Goal: Task Accomplishment & Management: Use online tool/utility

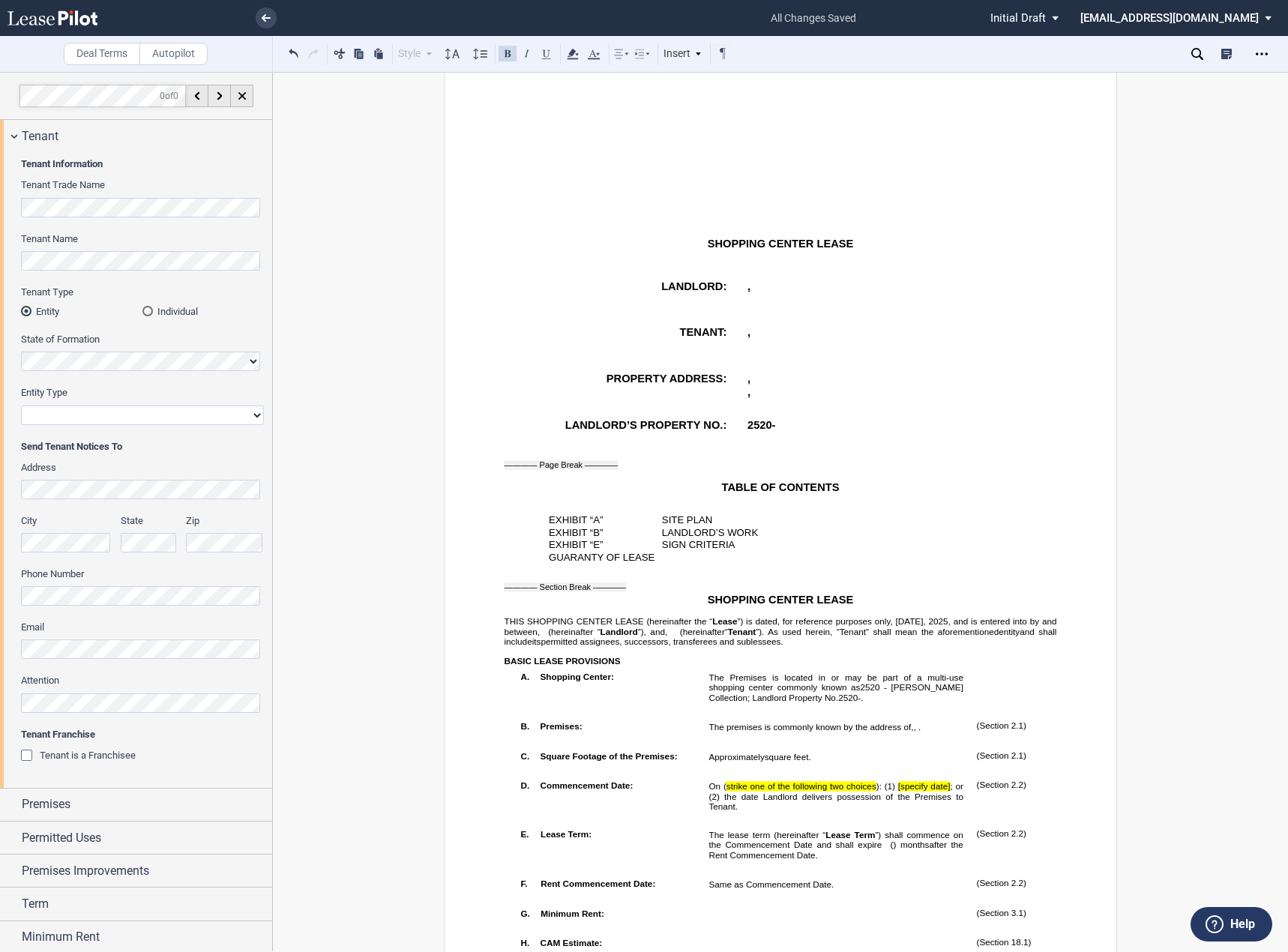
scroll to position [300, 0]
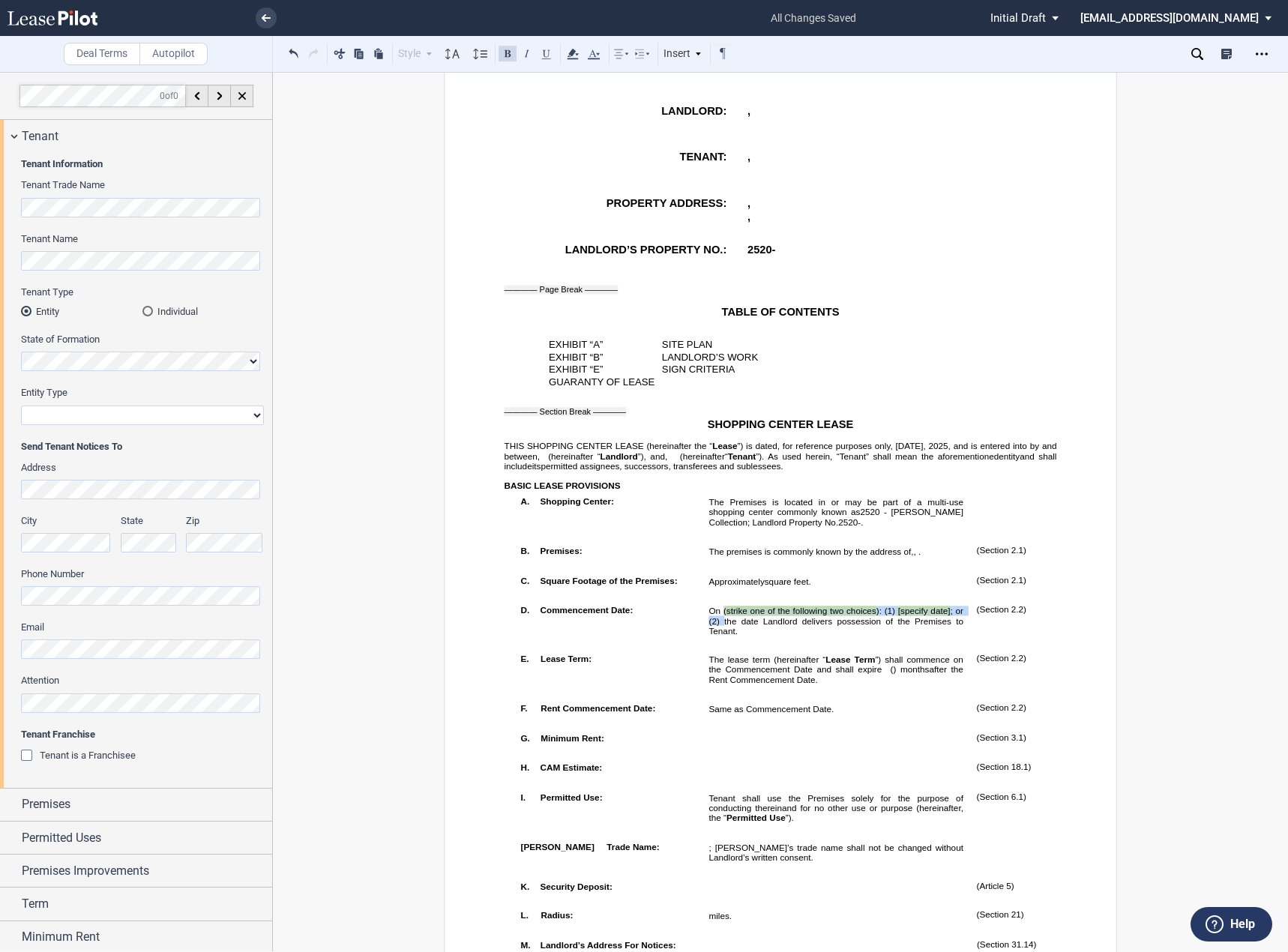
click at [719, 636] on span "On ( strike one of the following two choices ): (1) [specify date] ; or (2) the…" at bounding box center [837, 621] width 257 height 29
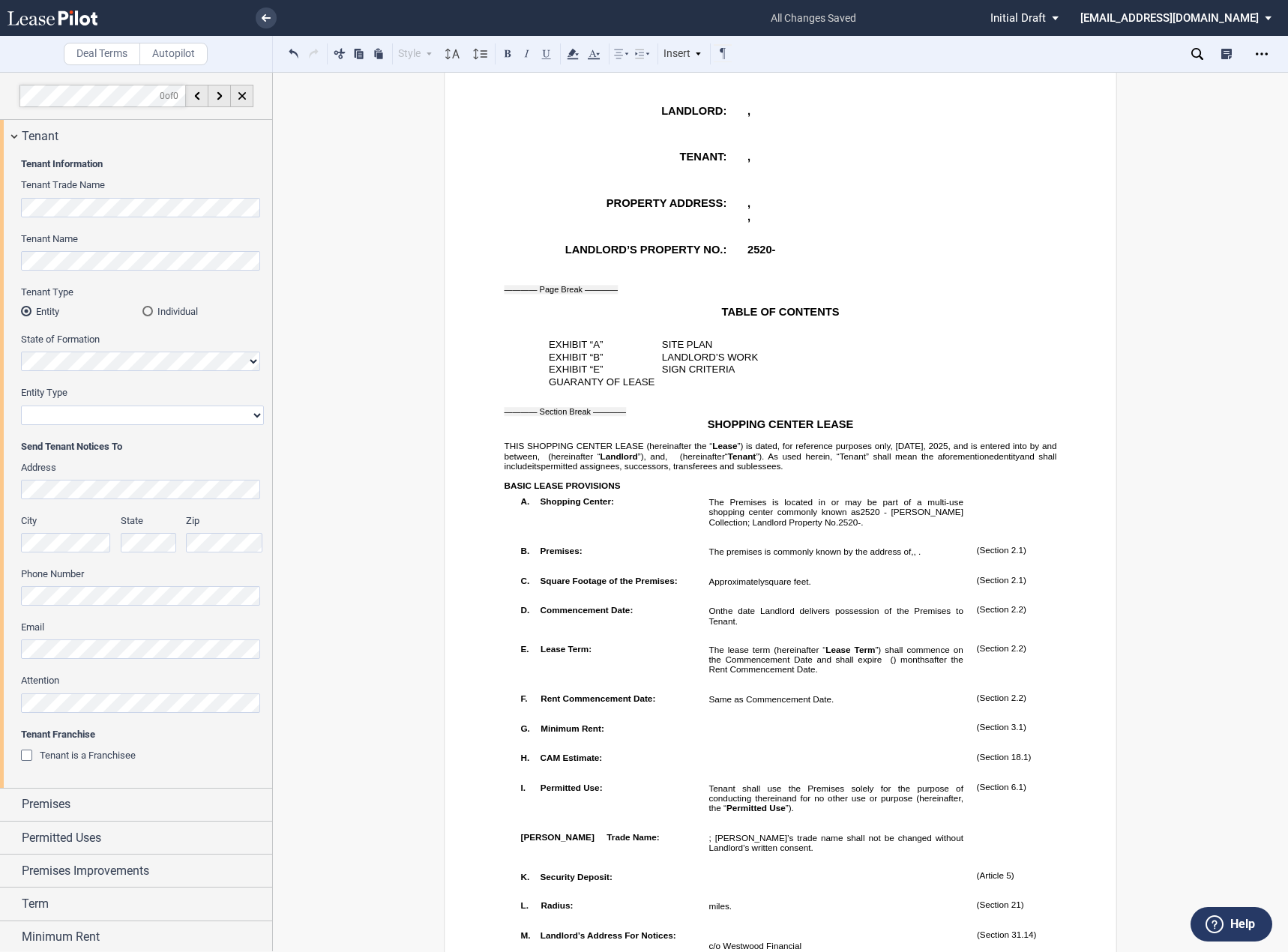
click at [1001, 569] on td "(Section ﻿ 2.1 ﻿ )" at bounding box center [1022, 554] width 103 height 29
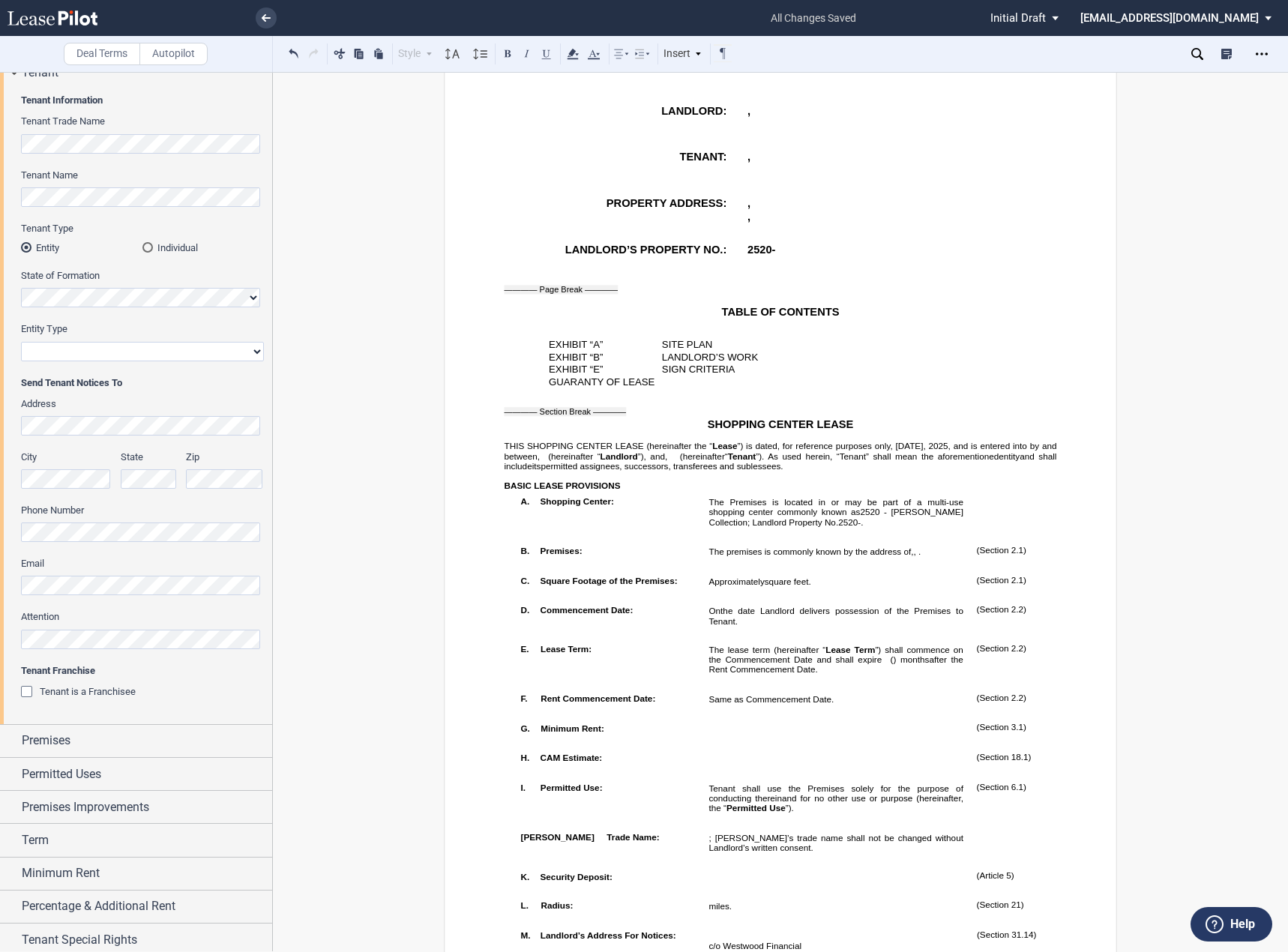
scroll to position [135, 0]
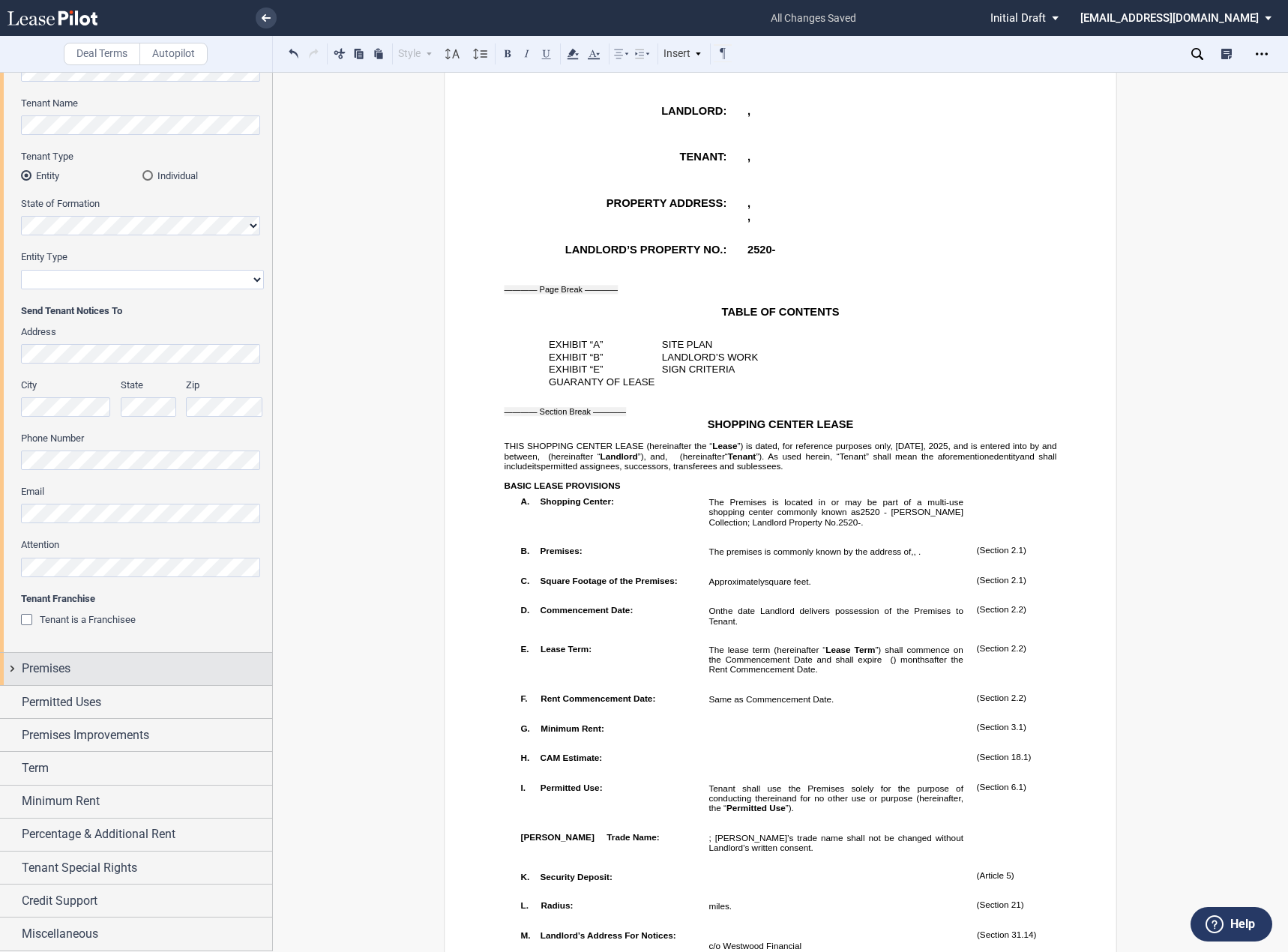
click at [78, 672] on div "Premises" at bounding box center [147, 669] width 250 height 18
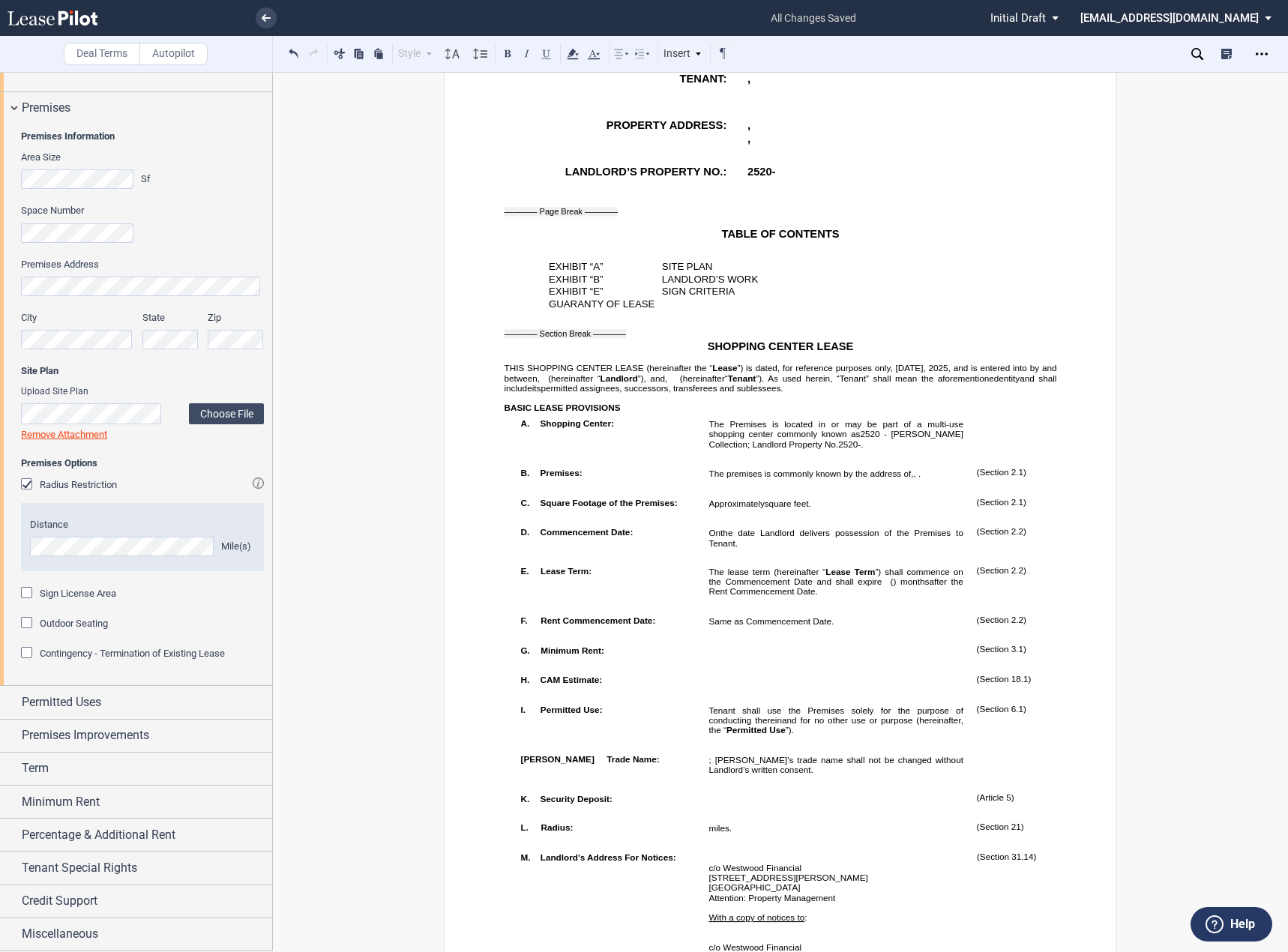
scroll to position [450, 0]
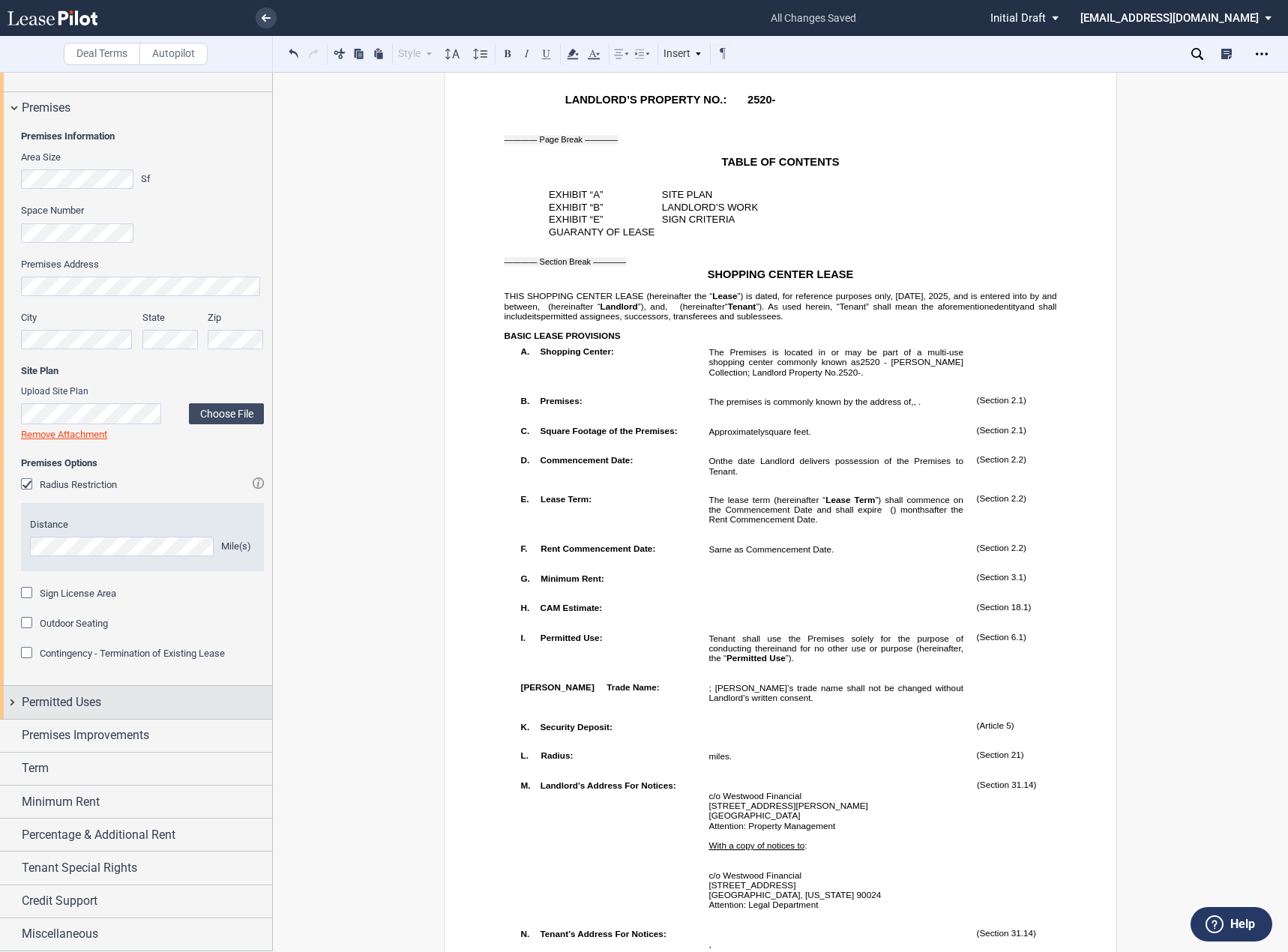
click at [170, 699] on div "Permitted Uses" at bounding box center [147, 702] width 250 height 18
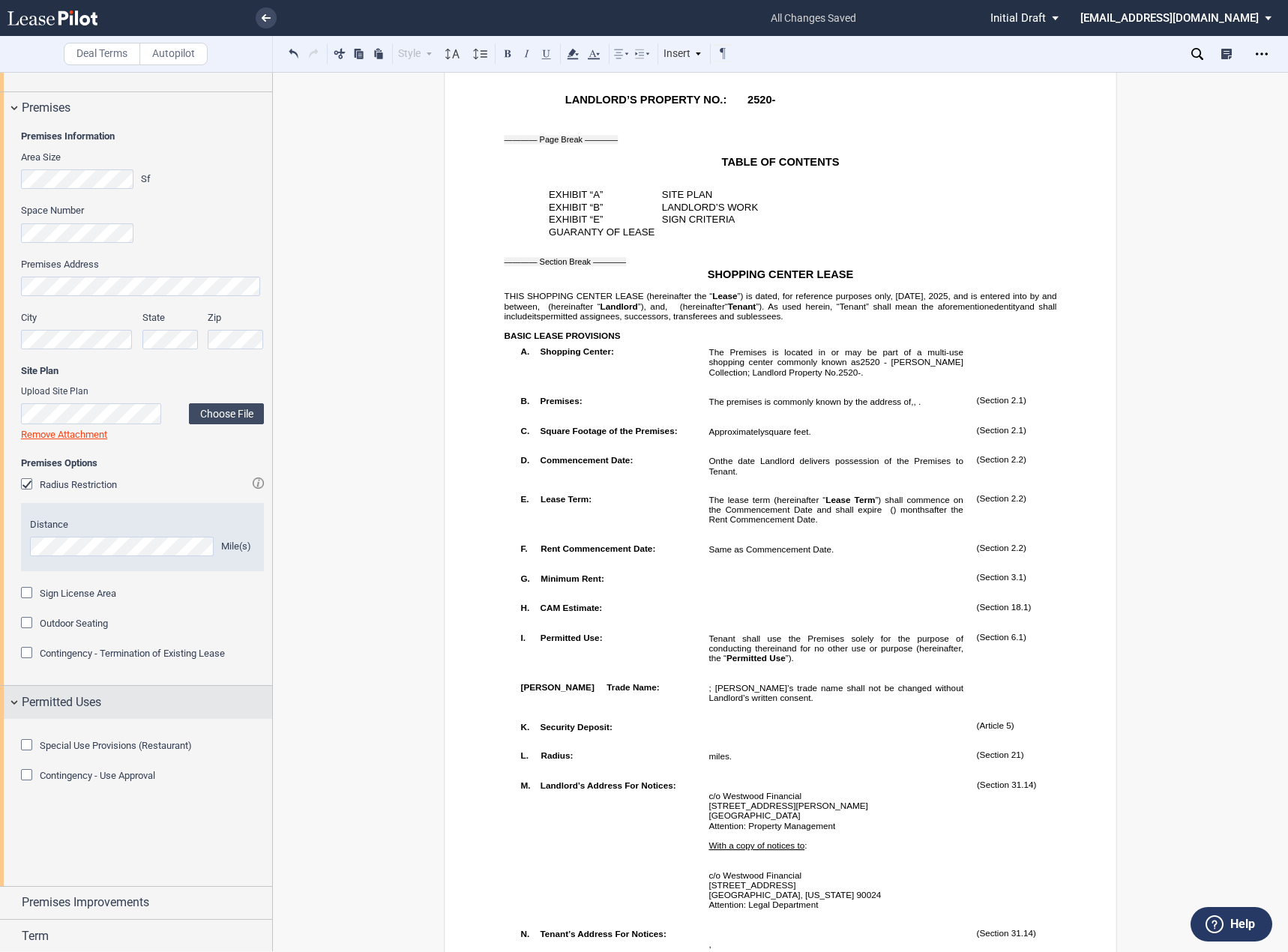
scroll to position [859, 0]
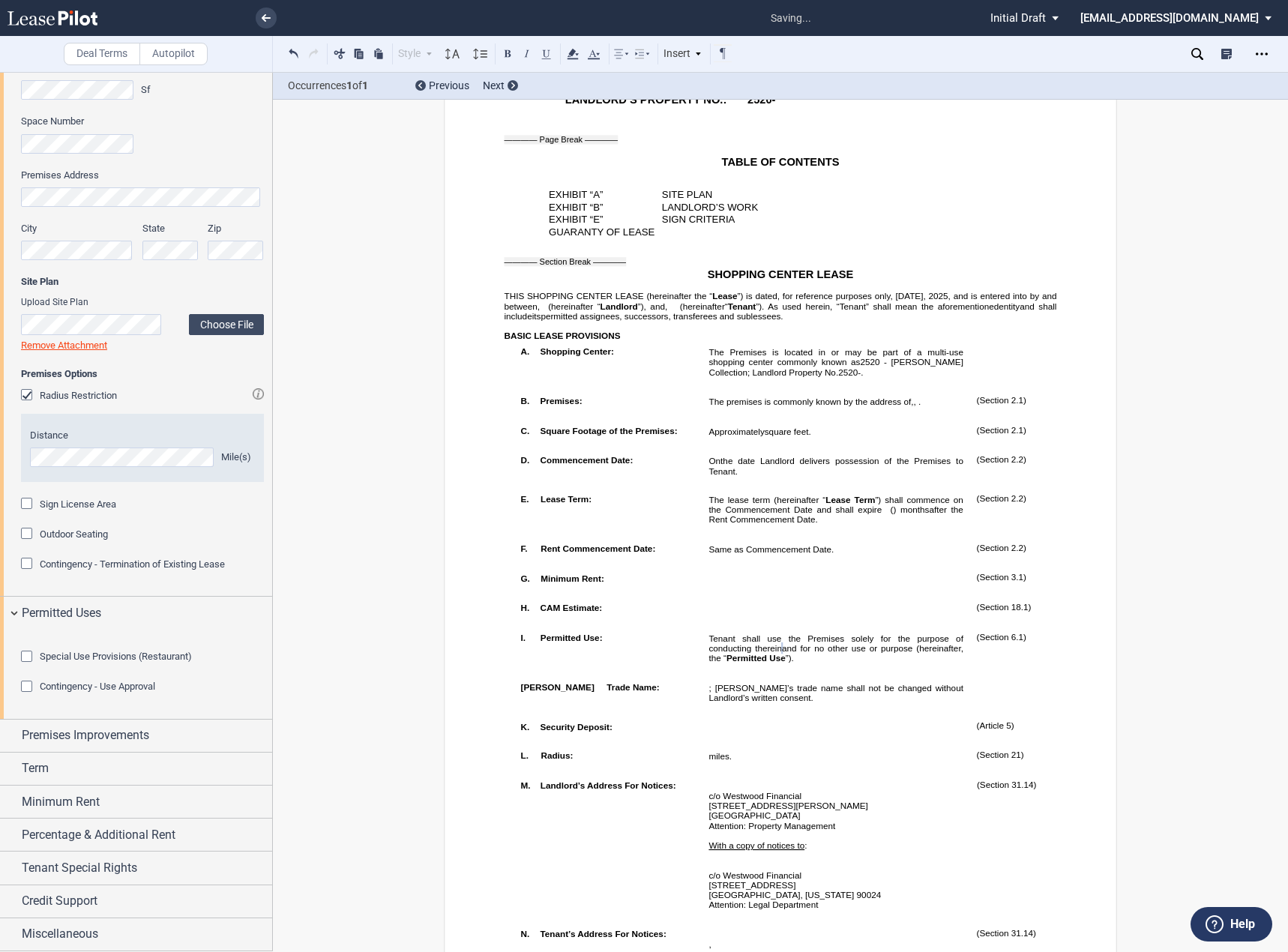
click at [30, 666] on div "Special Use Provisions (Restaurant)" at bounding box center [29, 658] width 15 height 15
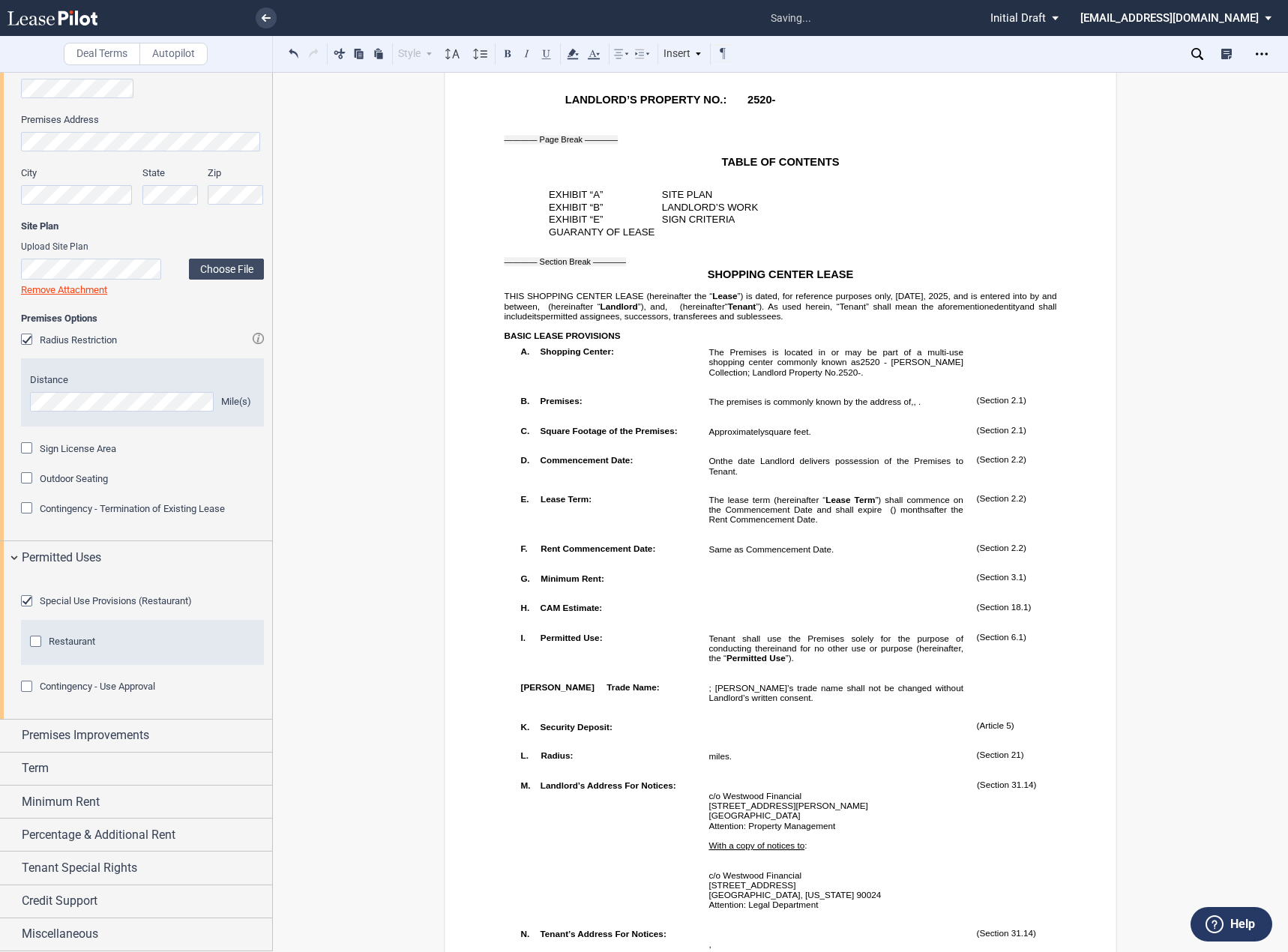
click at [37, 651] on div "Restaurant" at bounding box center [38, 644] width 15 height 15
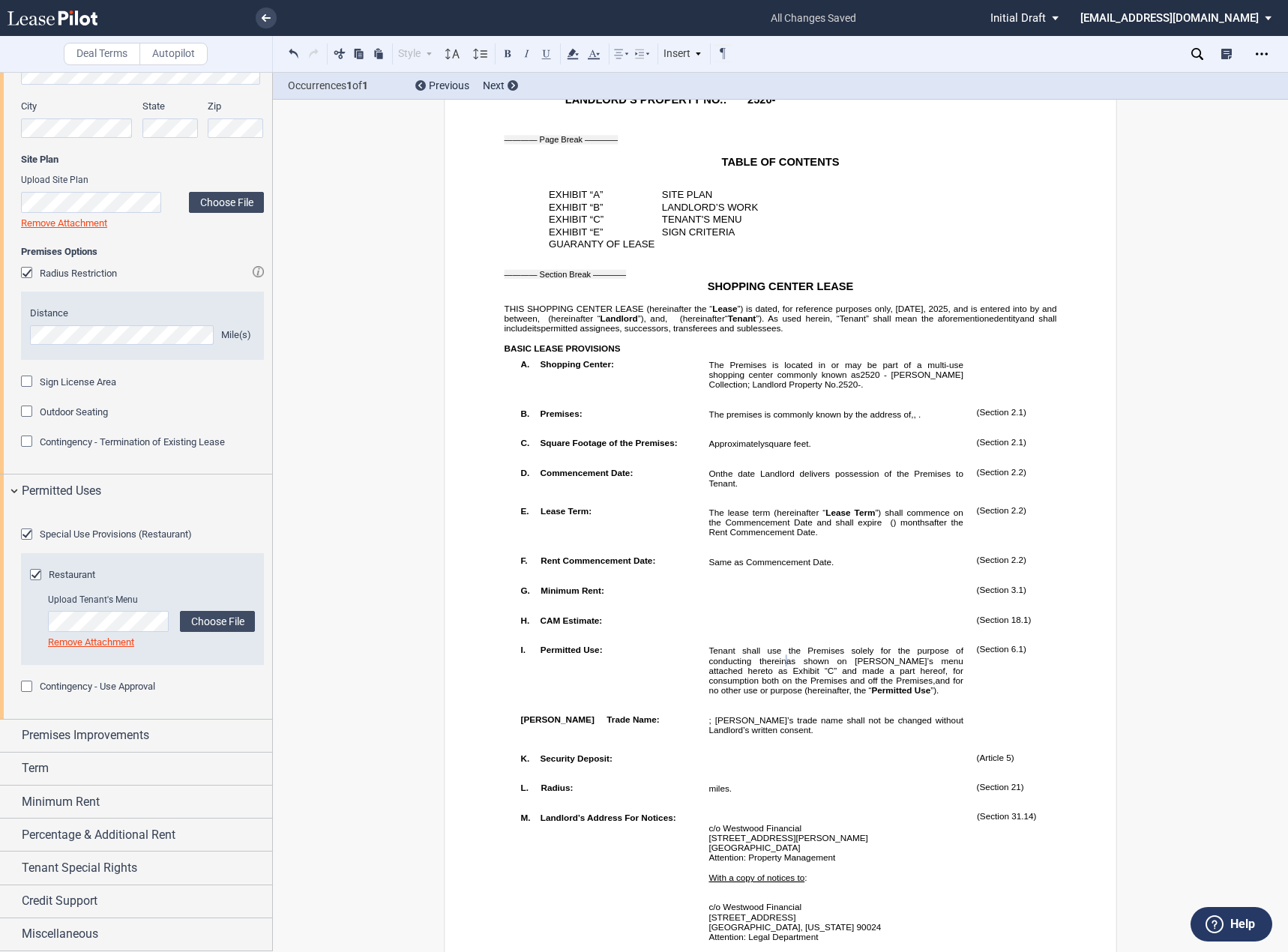
scroll to position [991, 0]
click at [71, 750] on div "Premises Improvements" at bounding box center [136, 736] width 273 height 32
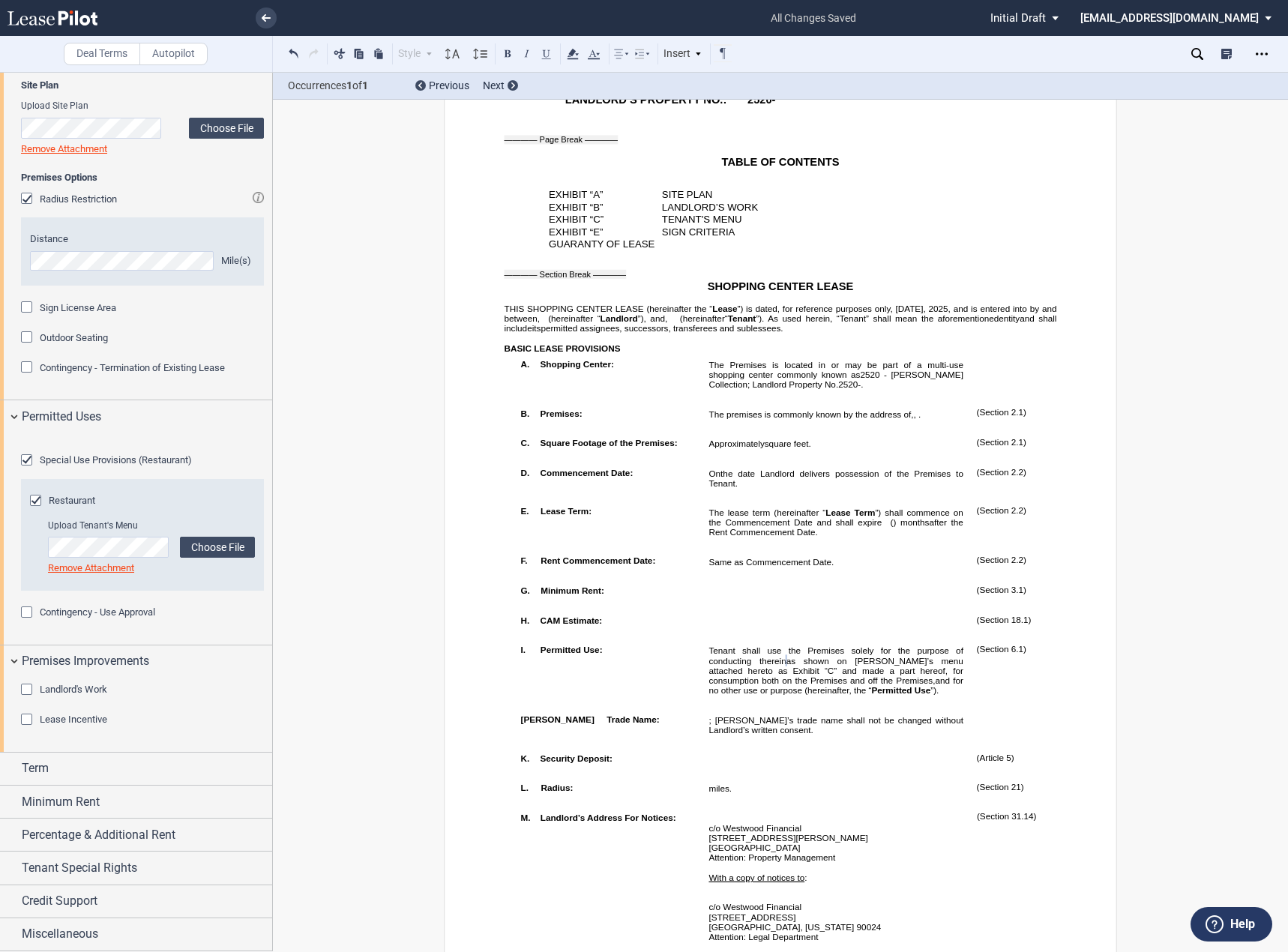
scroll to position [1065, 0]
click at [183, 775] on div "Term" at bounding box center [147, 769] width 250 height 18
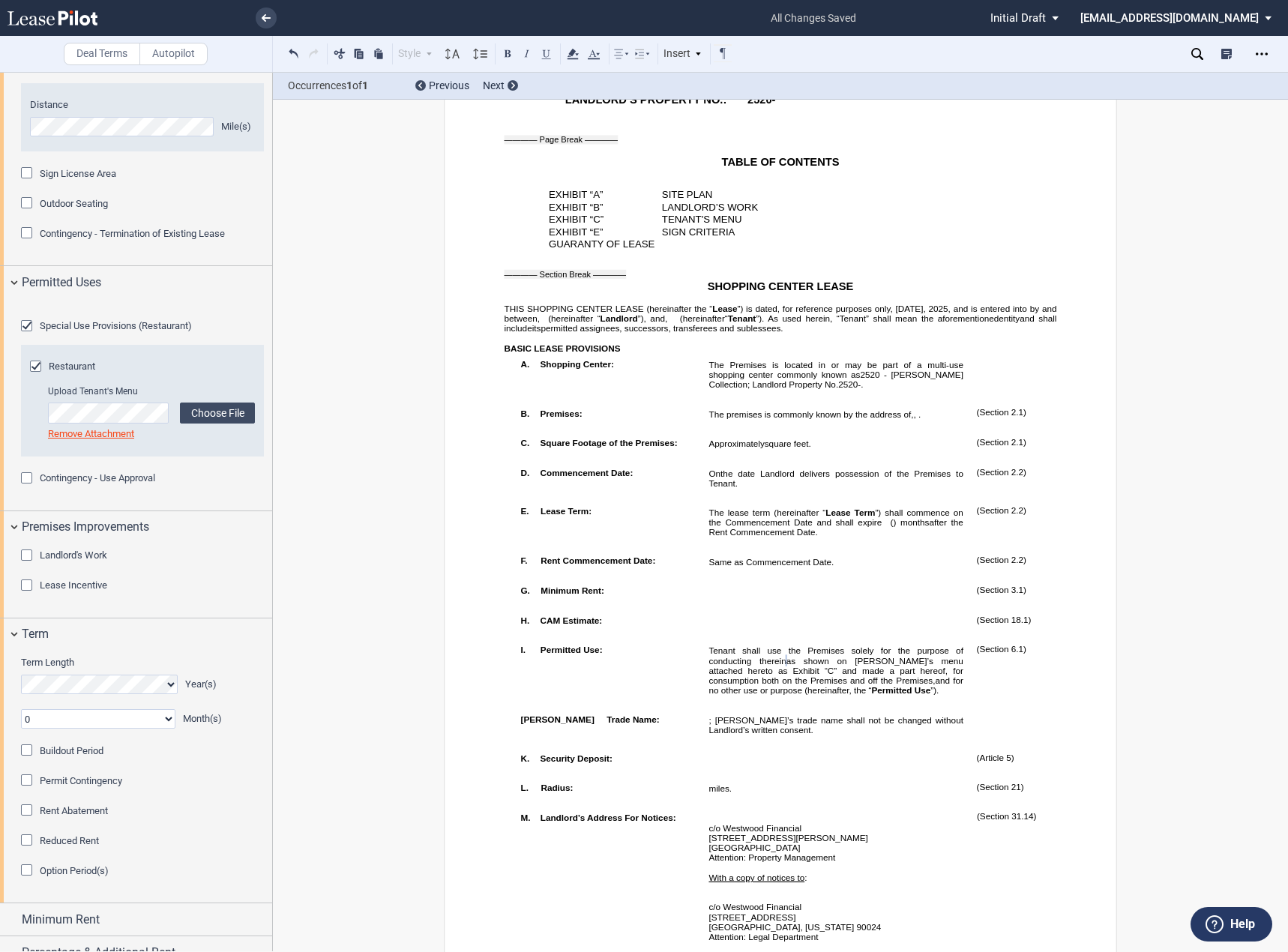
scroll to position [1317, 0]
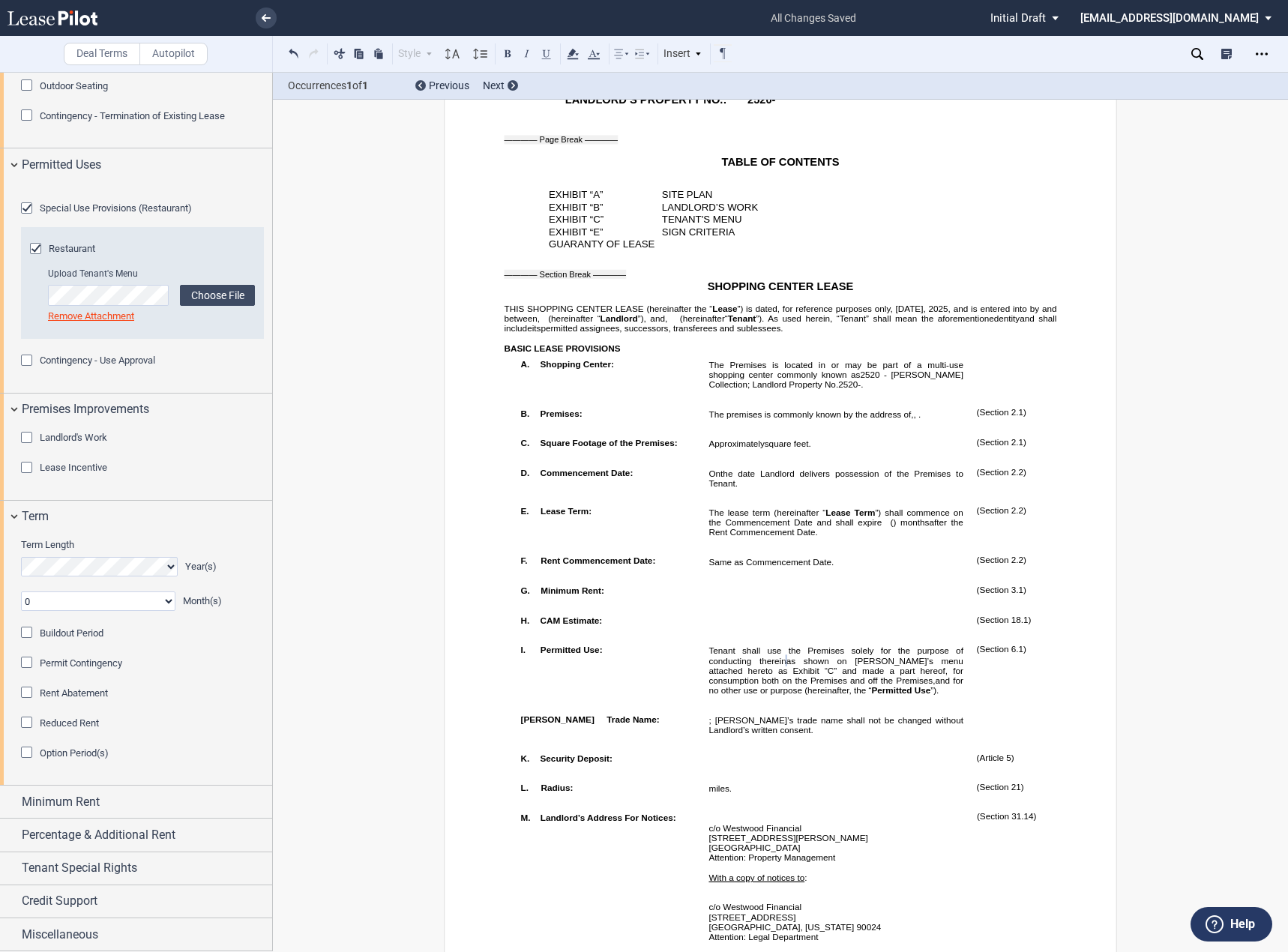
click at [74, 637] on span "Buildout Period" at bounding box center [71, 633] width 64 height 11
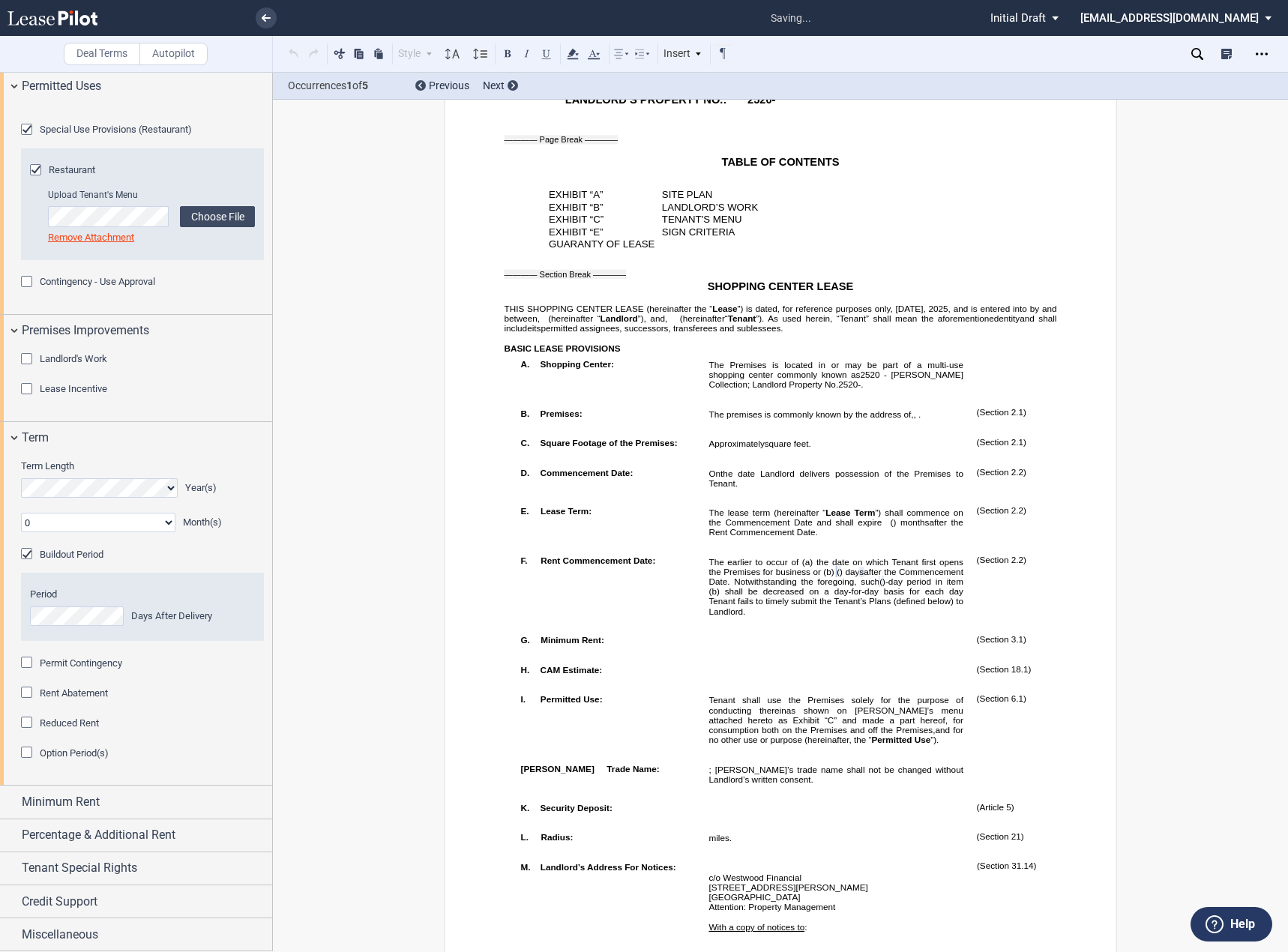
scroll to position [1397, 0]
click at [177, 791] on div "Minimum Rent" at bounding box center [136, 802] width 273 height 32
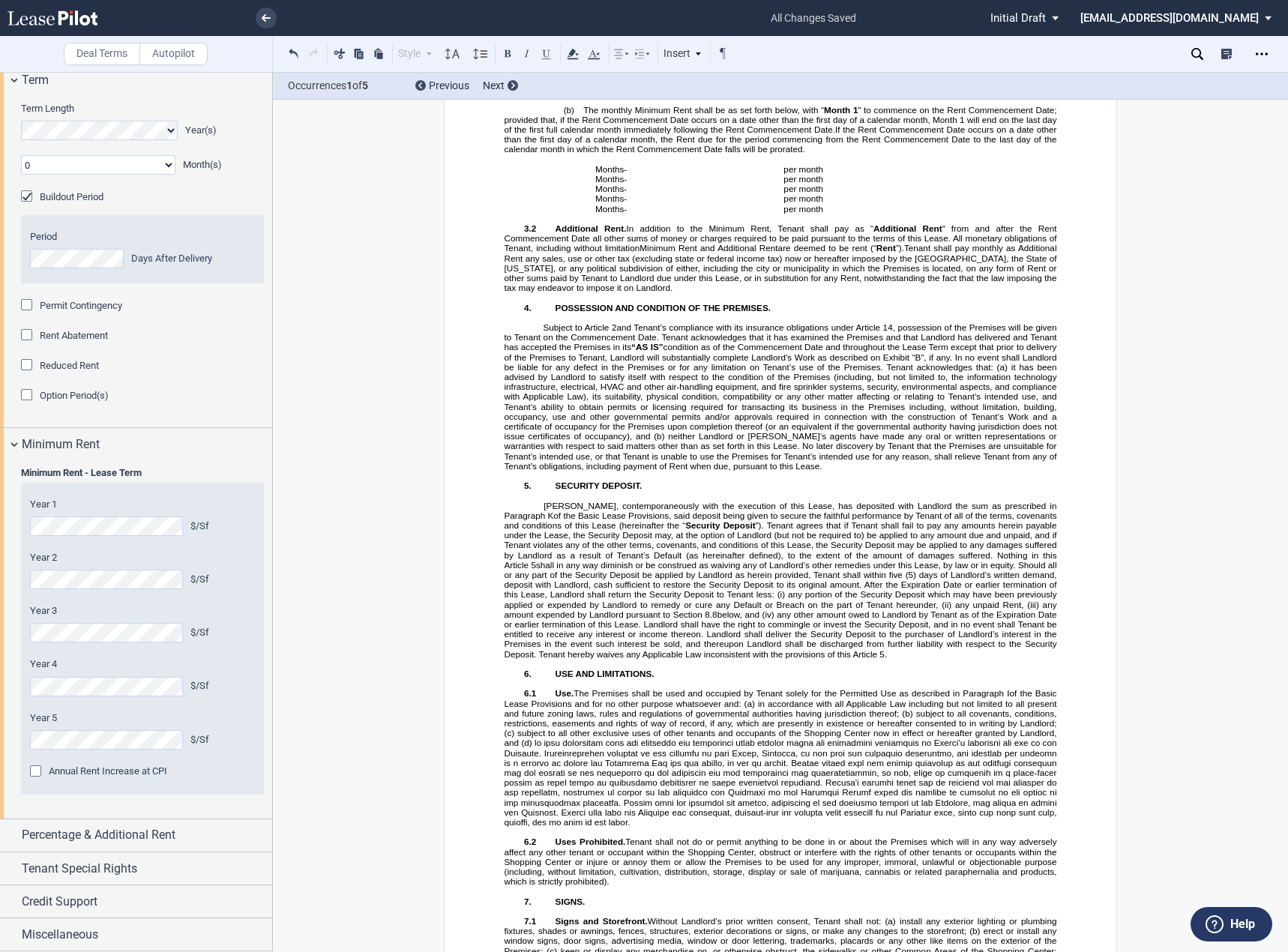
scroll to position [1754, 0]
click at [153, 838] on span "Percentage & Additional Rent" at bounding box center [99, 836] width 154 height 18
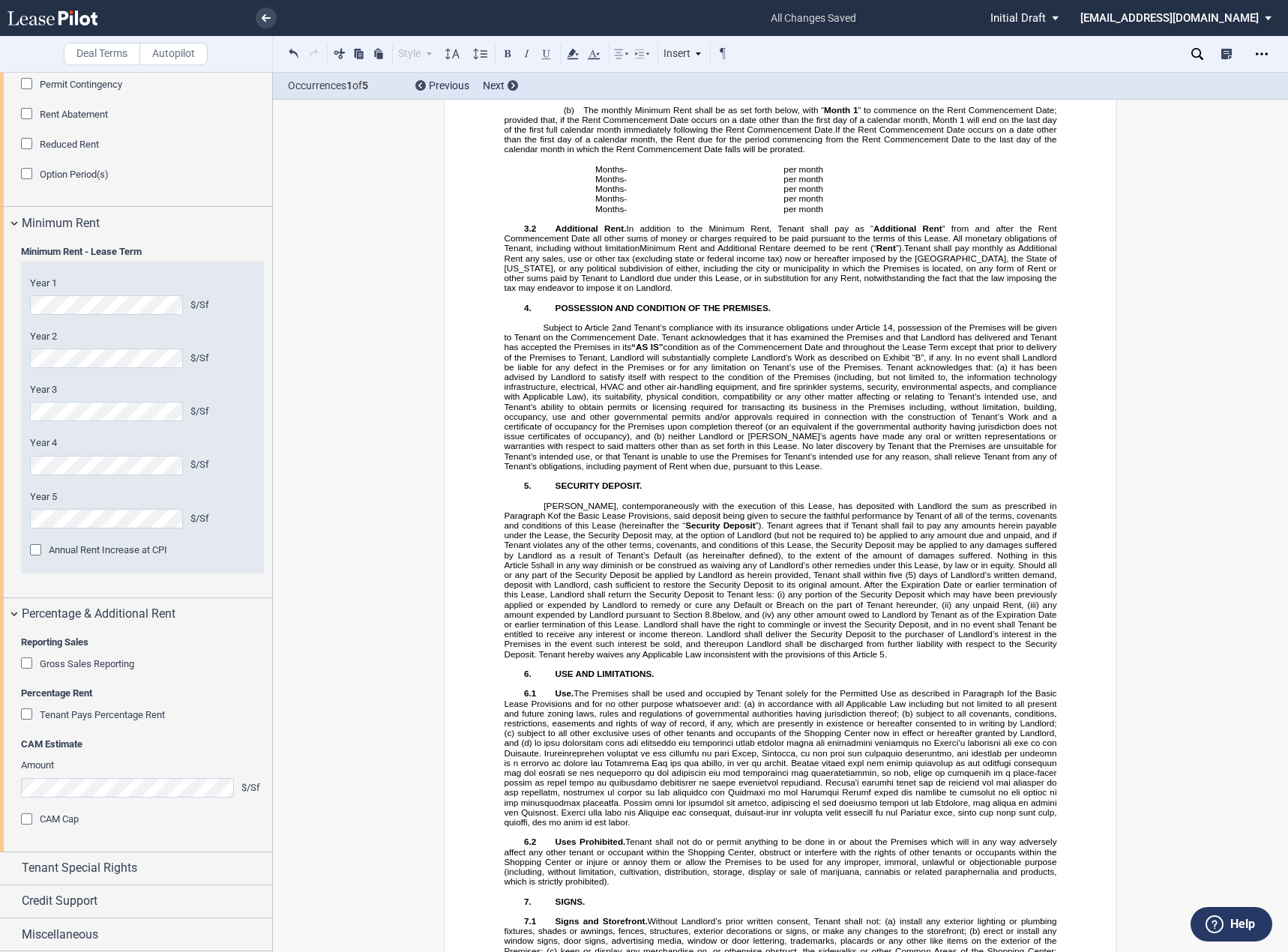
scroll to position [1975, 0]
click at [89, 664] on span "Gross Sales Reporting" at bounding box center [87, 664] width 95 height 11
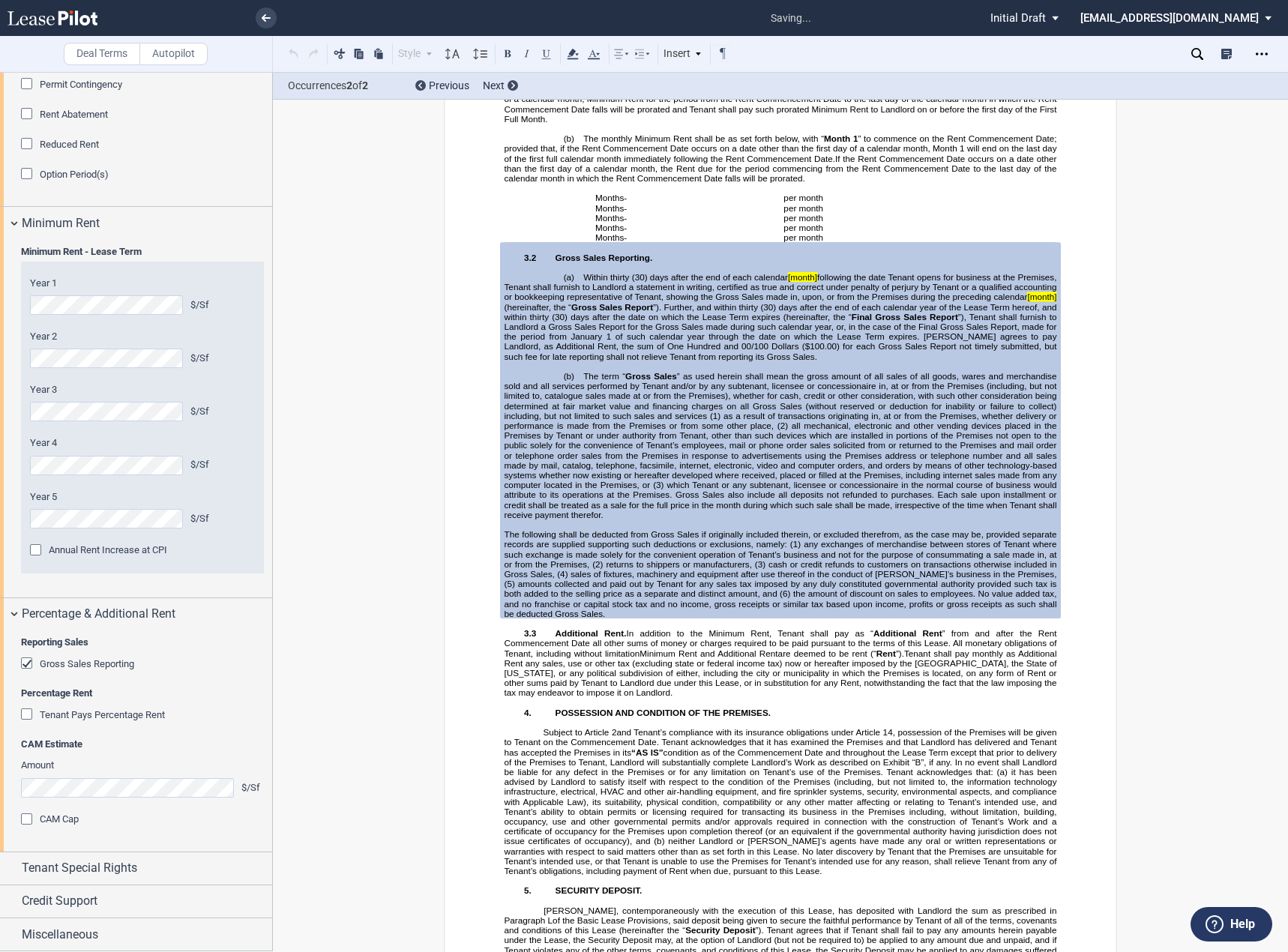
scroll to position [2880, 0]
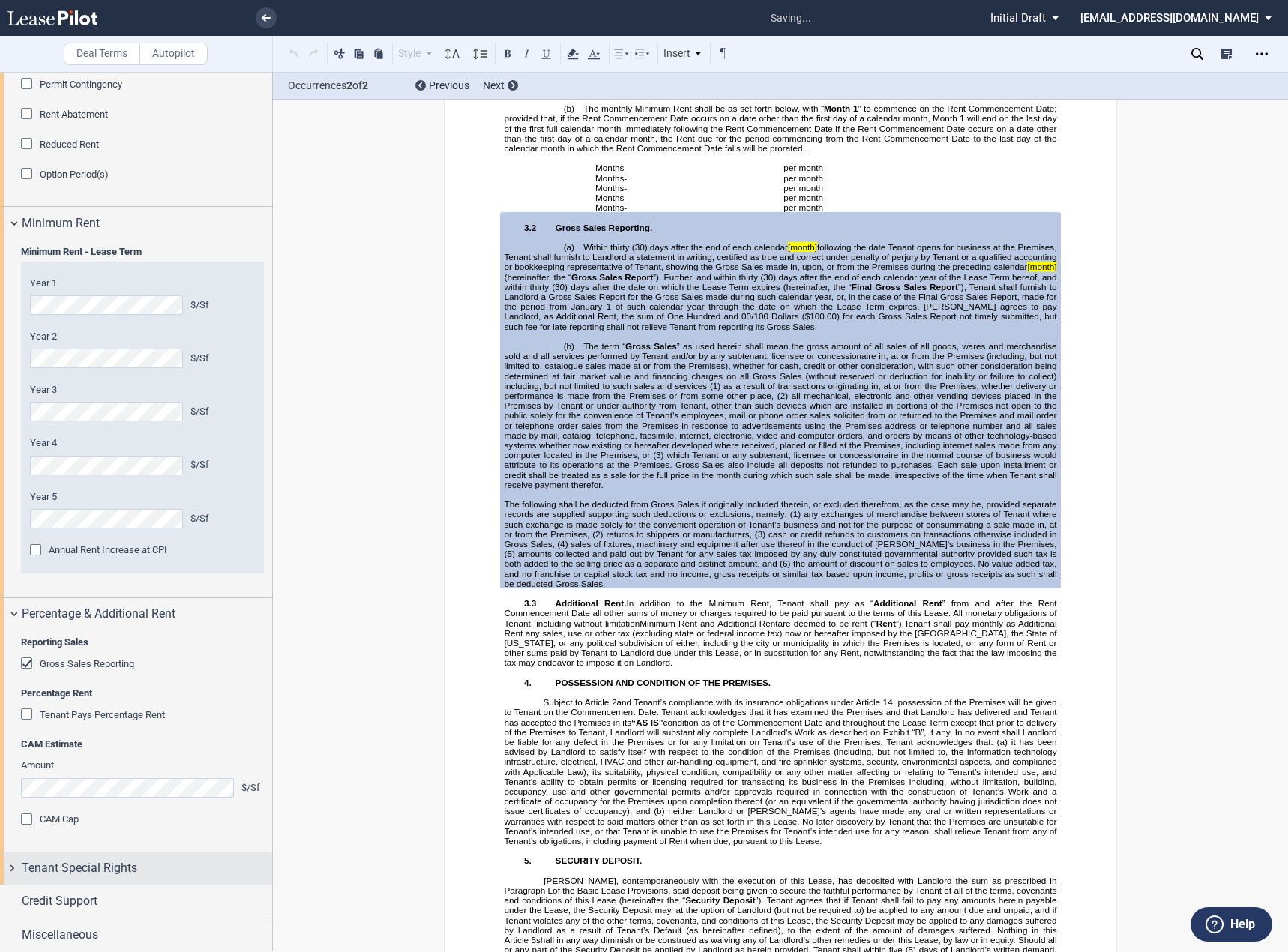
click at [106, 871] on span "Tenant Special Rights" at bounding box center [79, 868] width 115 height 18
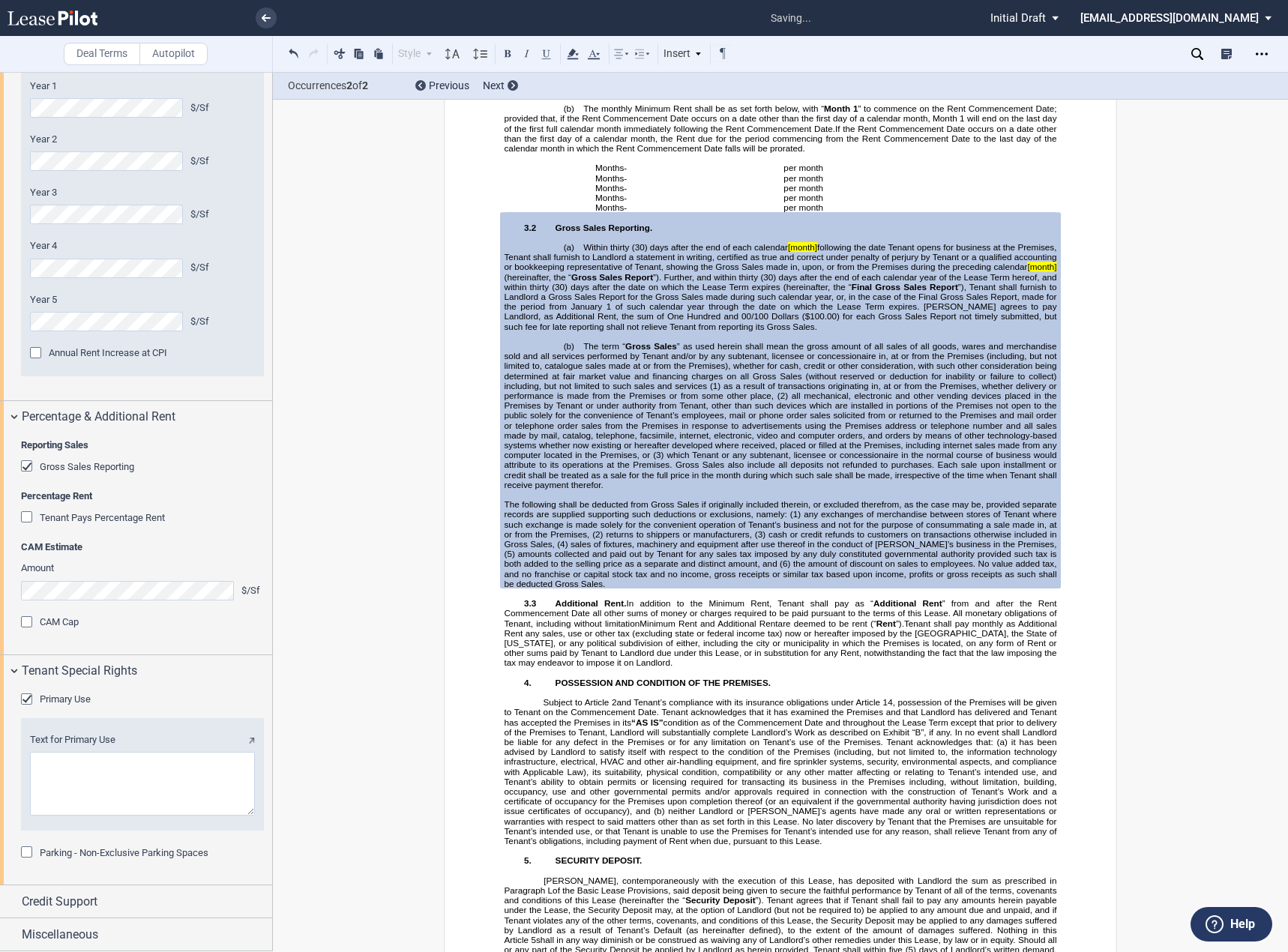
scroll to position [2173, 0]
click at [30, 697] on div "Primary Use" at bounding box center [29, 701] width 15 height 15
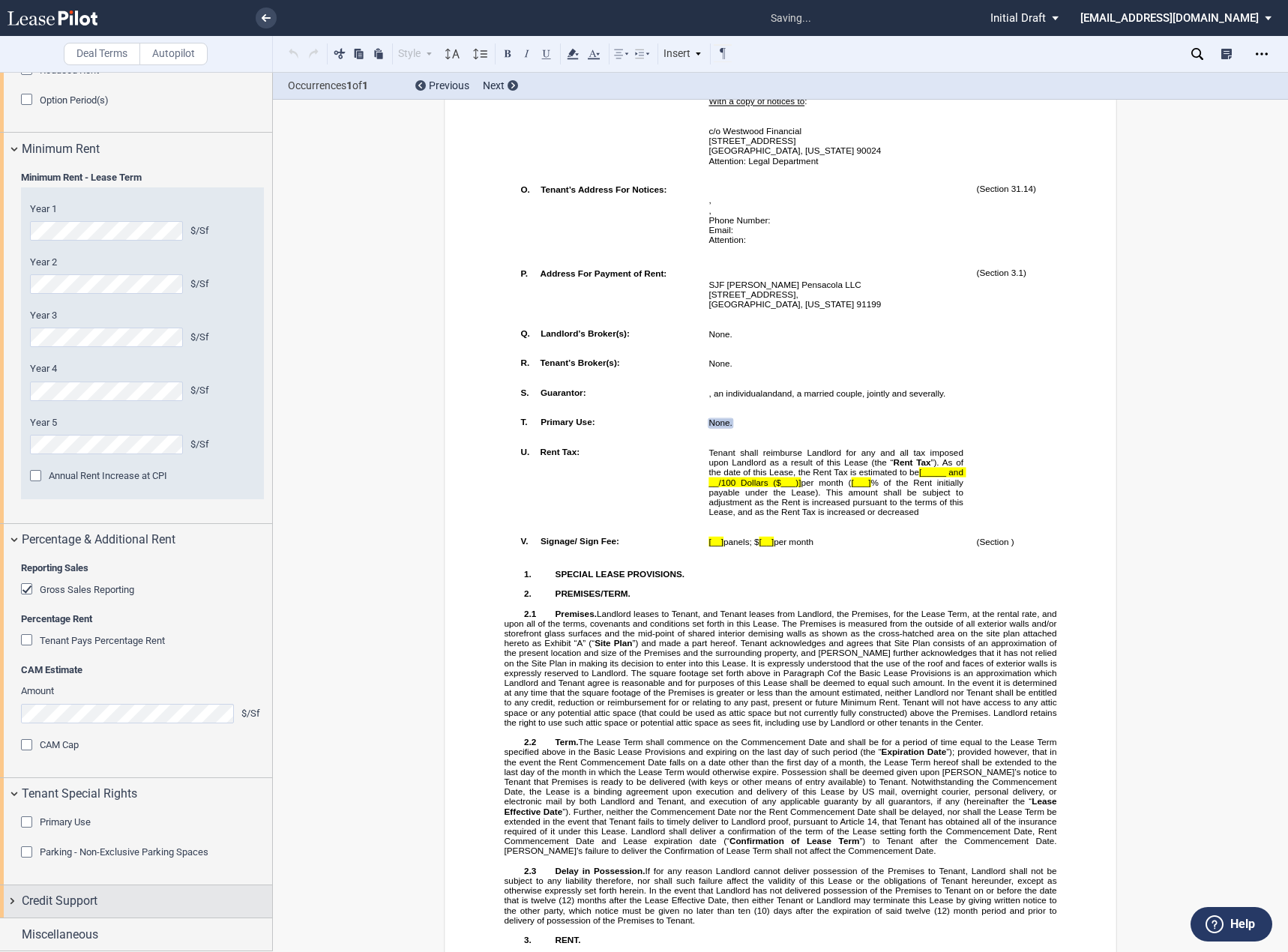
scroll to position [1304, 0]
click at [98, 902] on span "Credit Support" at bounding box center [60, 901] width 75 height 18
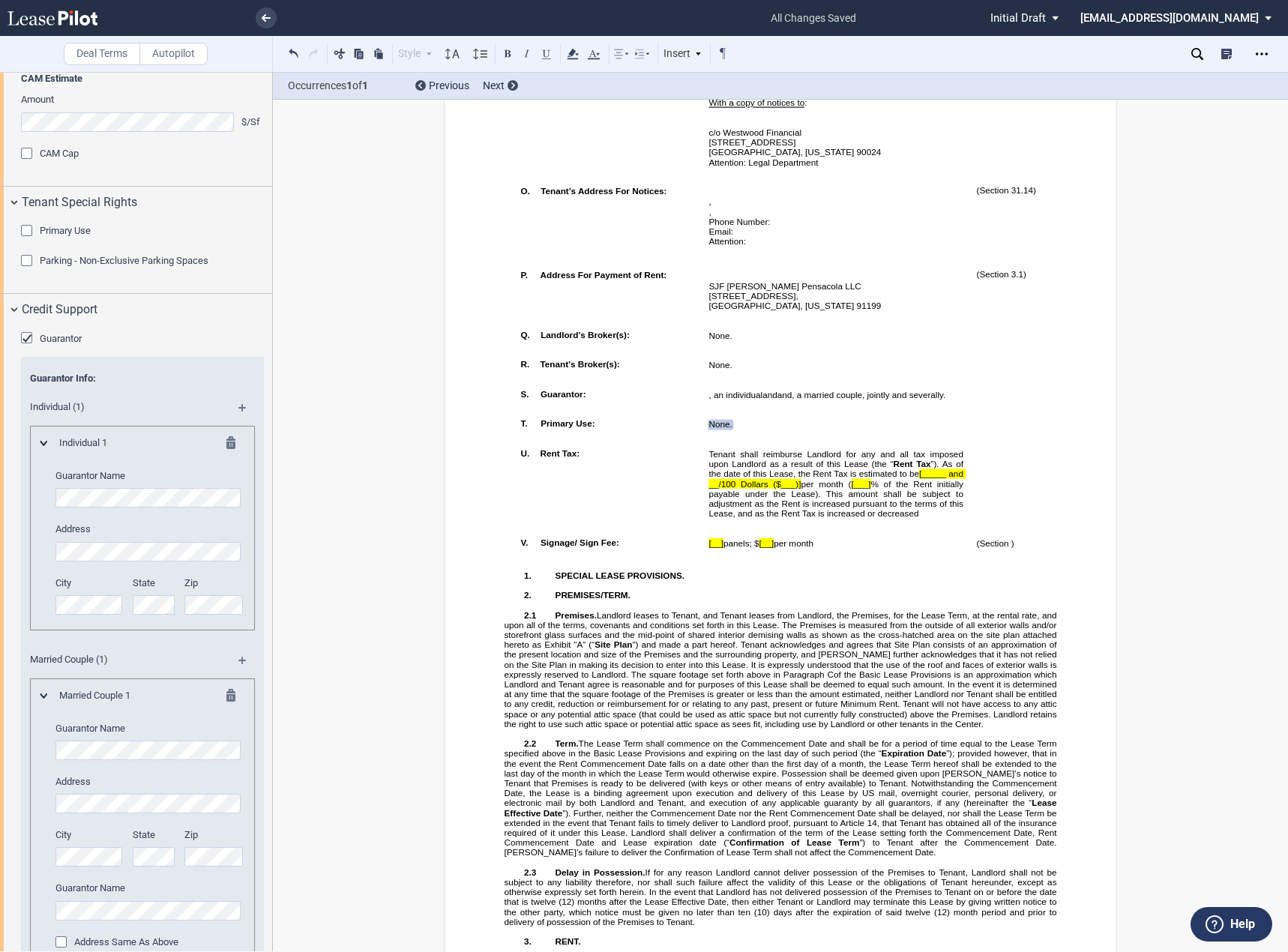
scroll to position [2573, 0]
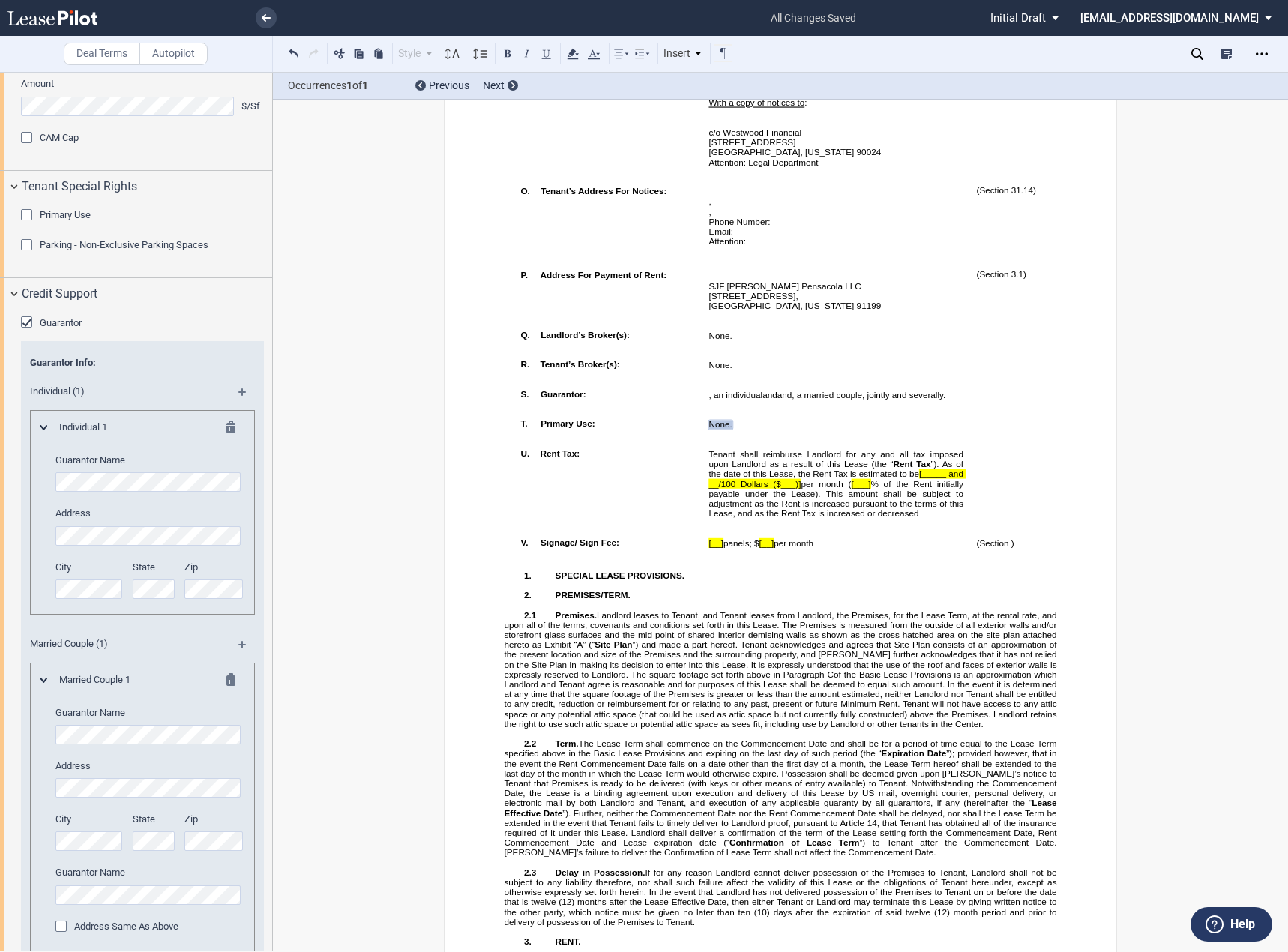
click at [226, 691] on md-icon at bounding box center [236, 682] width 18 height 18
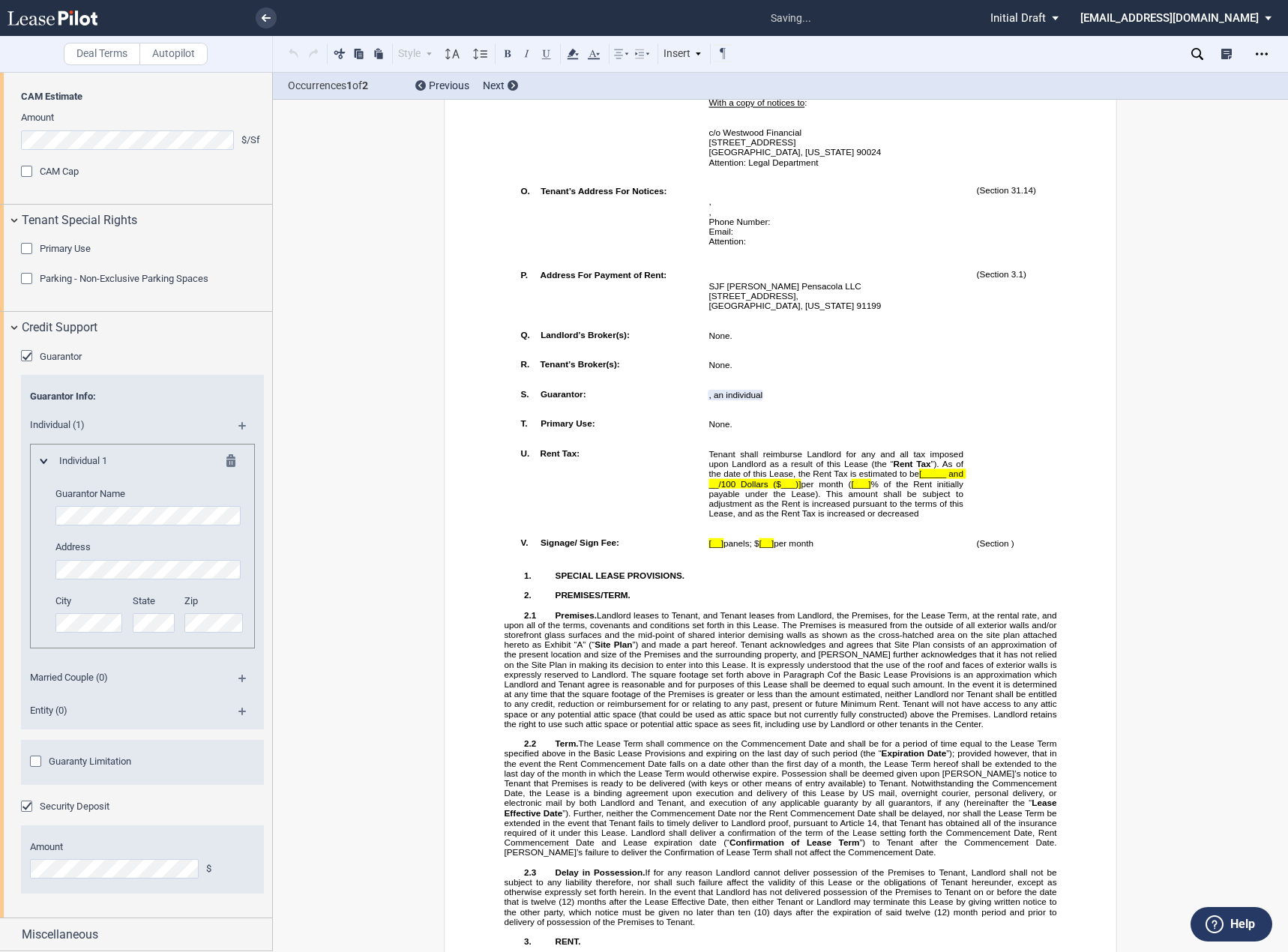
scroll to position [2622, 0]
click at [245, 428] on md-icon at bounding box center [249, 432] width 20 height 18
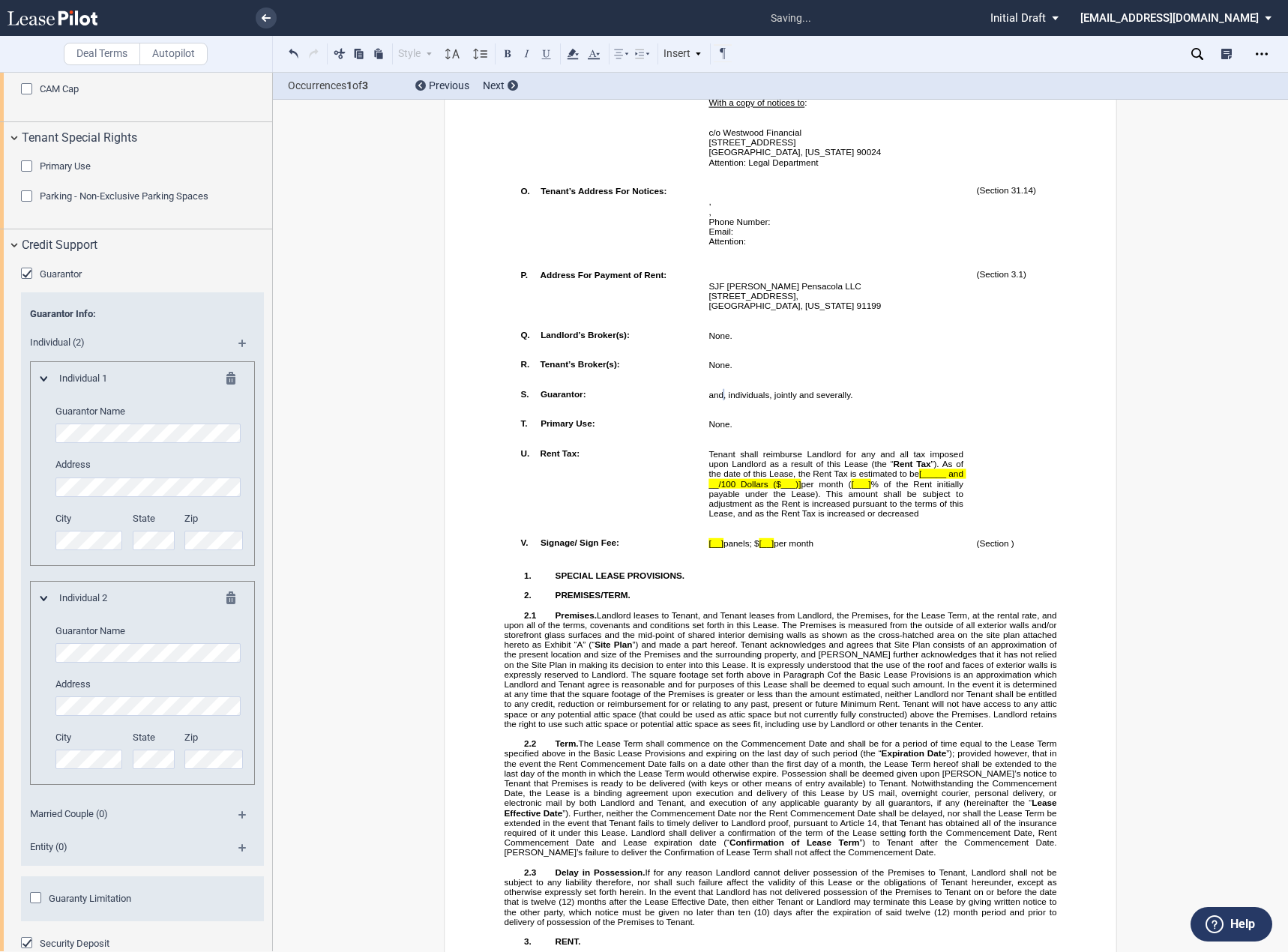
click at [243, 362] on div "Individual (2)" at bounding box center [143, 345] width 243 height 33
click at [240, 358] on md-icon at bounding box center [249, 349] width 20 height 18
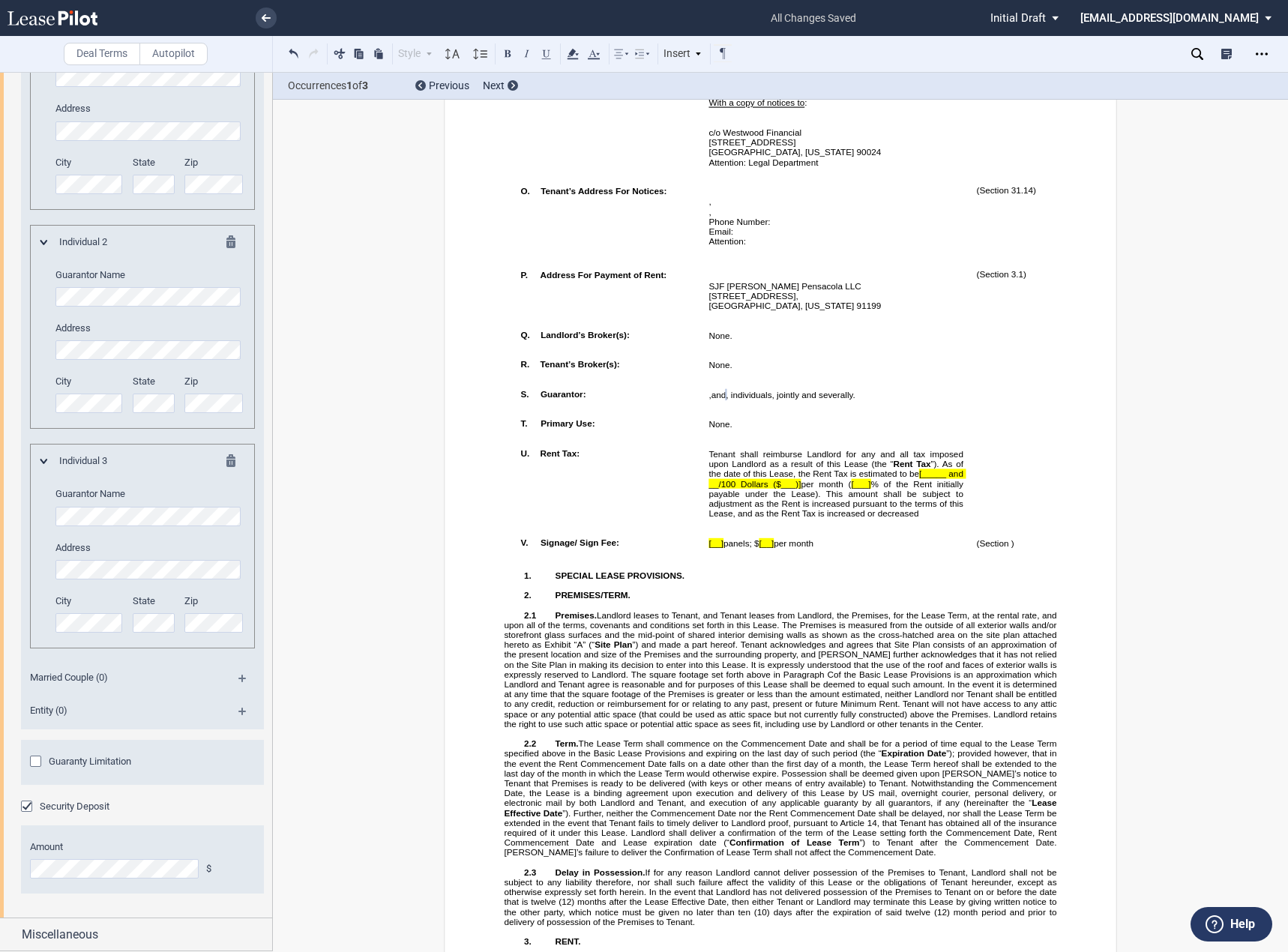
scroll to position [3061, 0]
click at [122, 936] on div "Miscellaneous" at bounding box center [147, 935] width 250 height 18
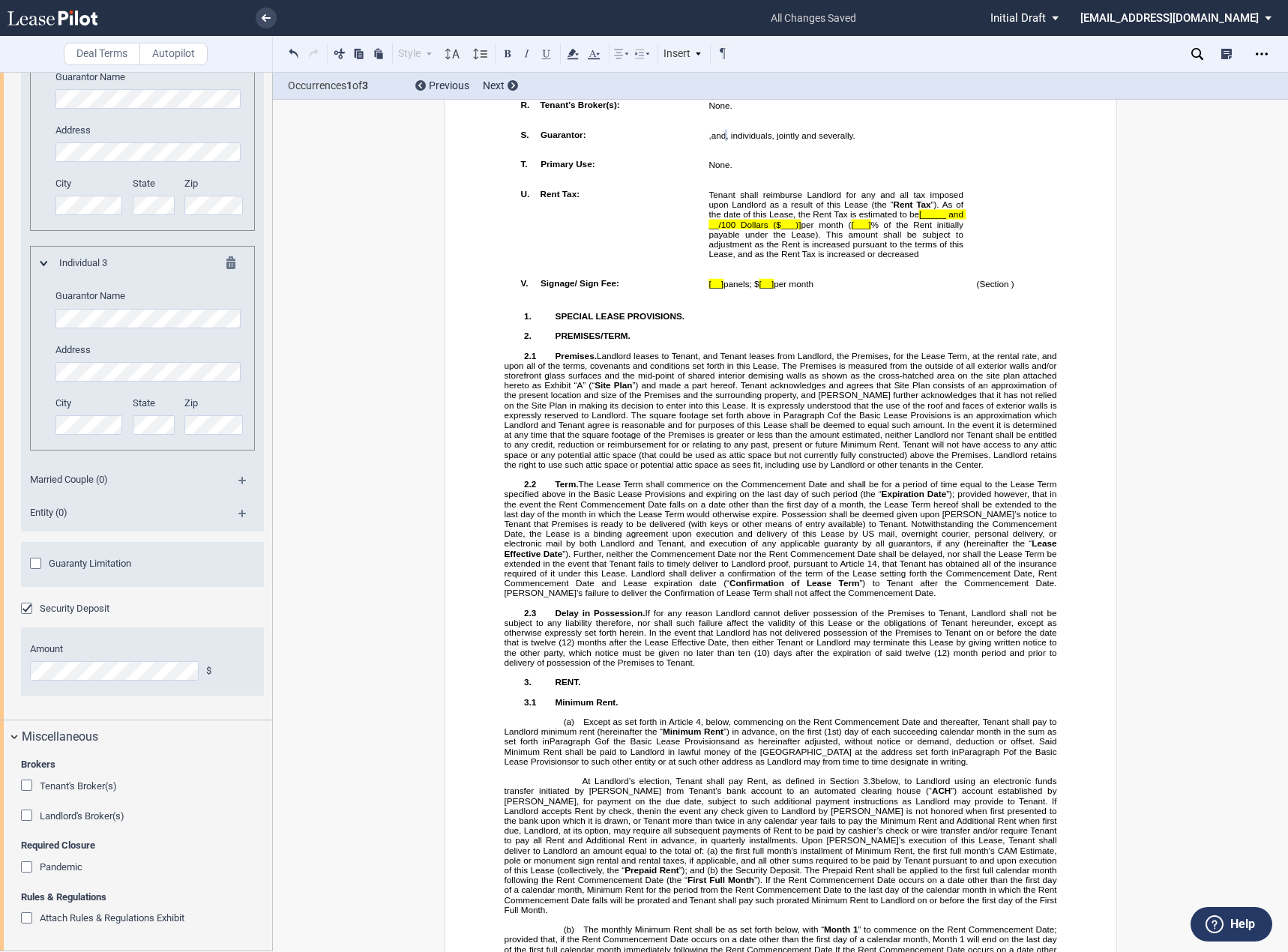
scroll to position [1454, 0]
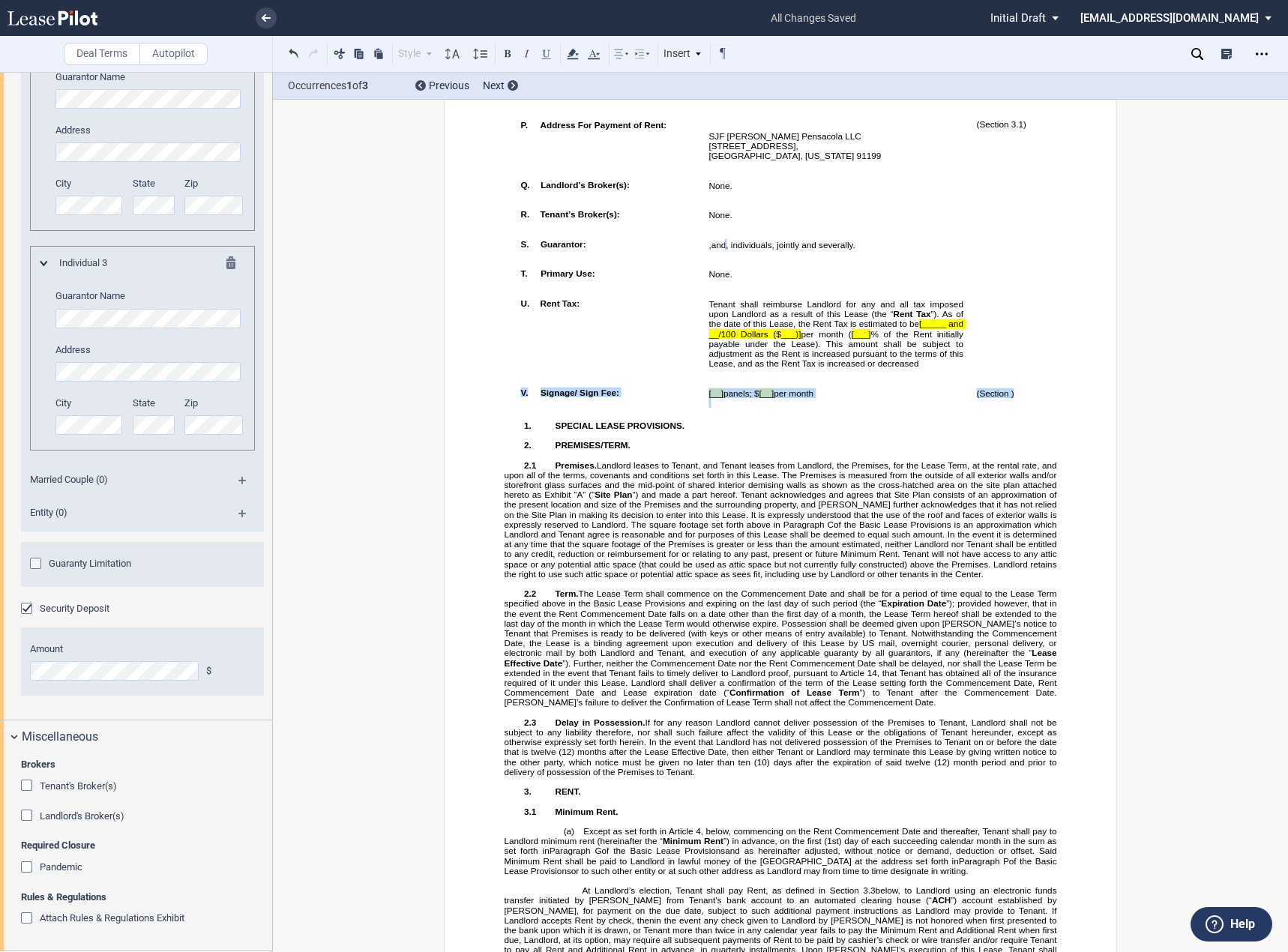
drag, startPoint x: 497, startPoint y: 429, endPoint x: 1021, endPoint y: 435, distance: 524.0
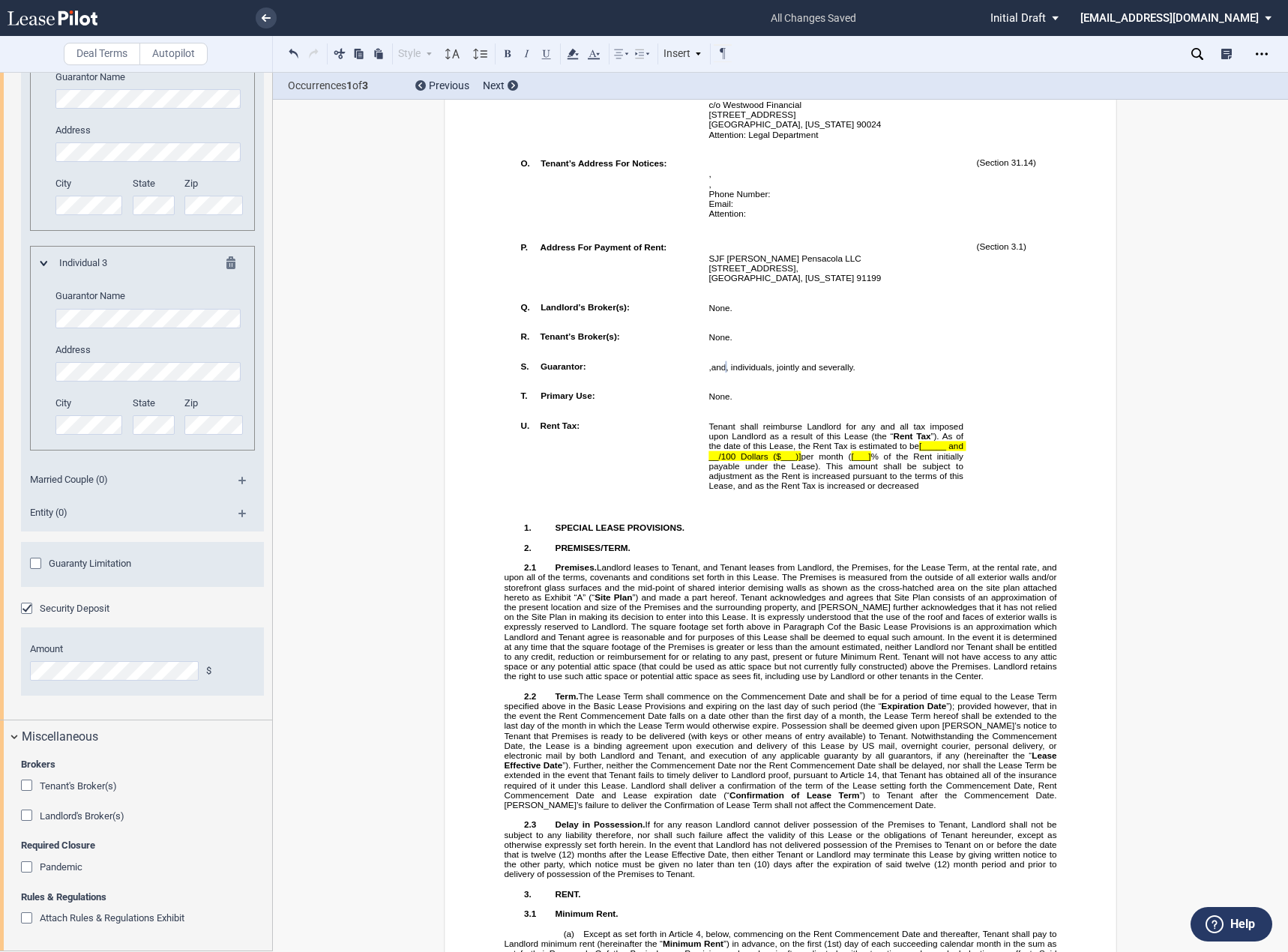
scroll to position [1379, 0]
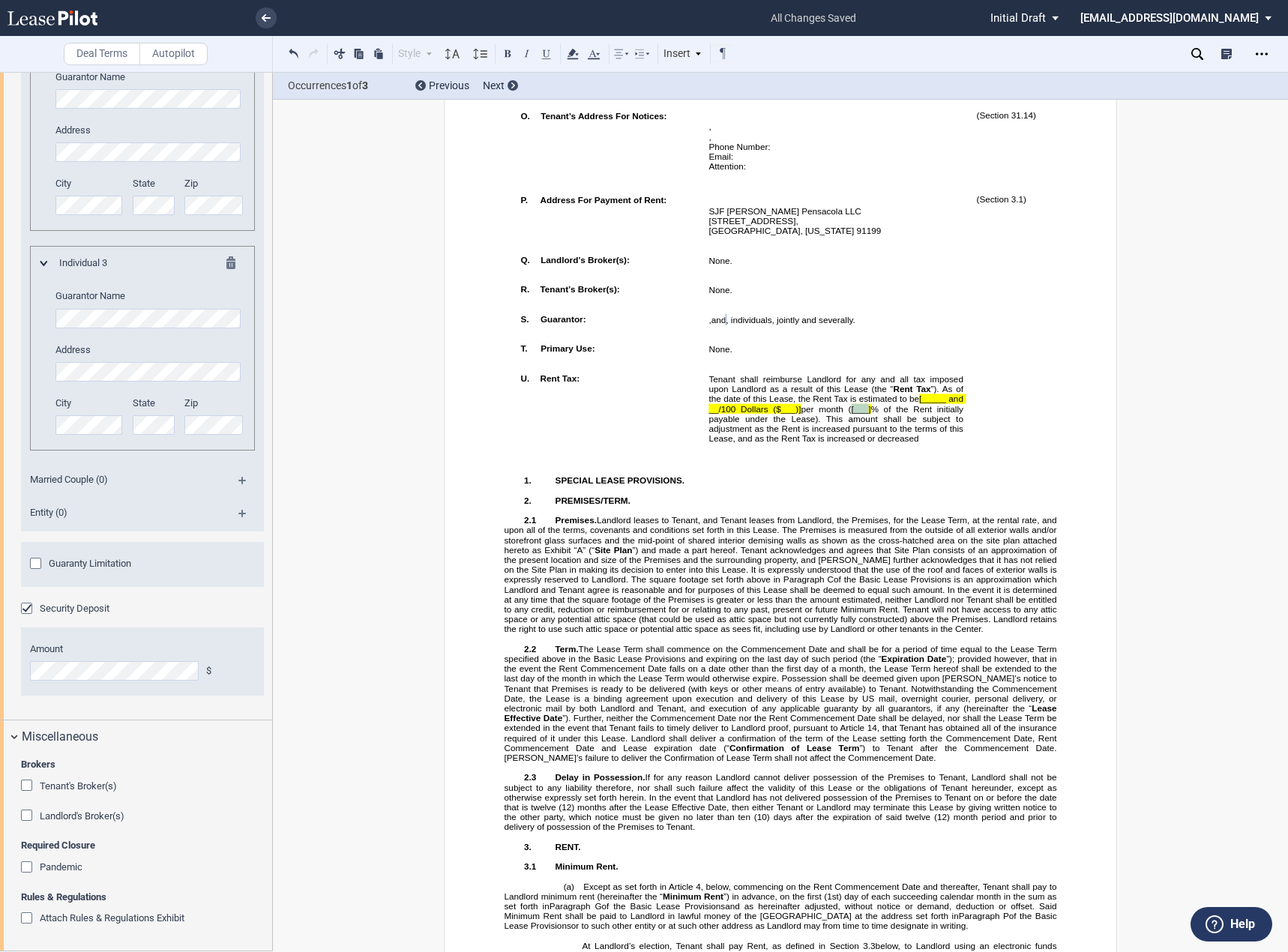
drag, startPoint x: 857, startPoint y: 448, endPoint x: 876, endPoint y: 450, distance: 19.1
click at [871, 413] on span "[___]" at bounding box center [860, 408] width 19 height 10
click at [795, 413] on span "[_____ and __/100 Dollars ($___)]" at bounding box center [837, 403] width 257 height 19
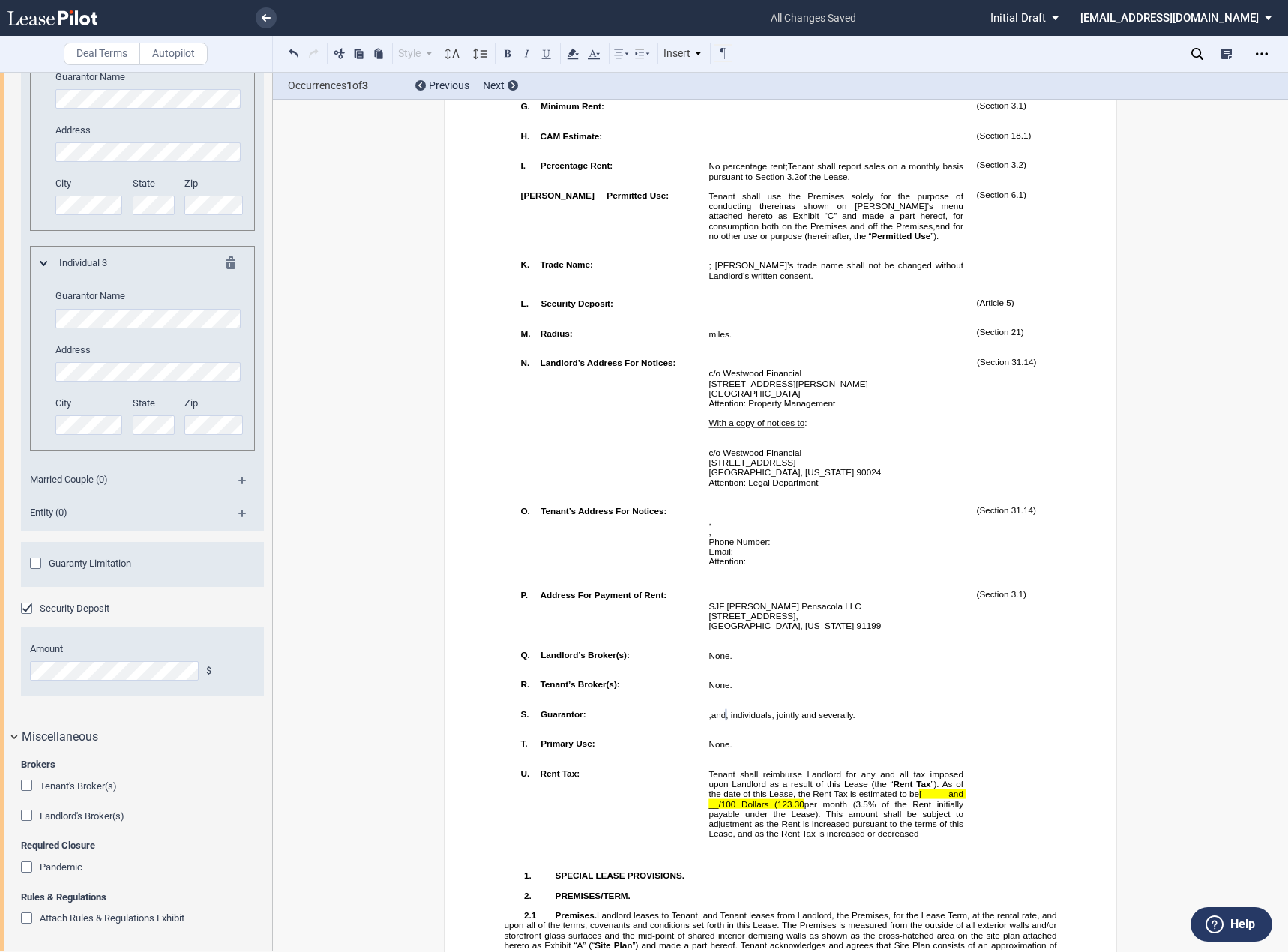
scroll to position [1359, 0]
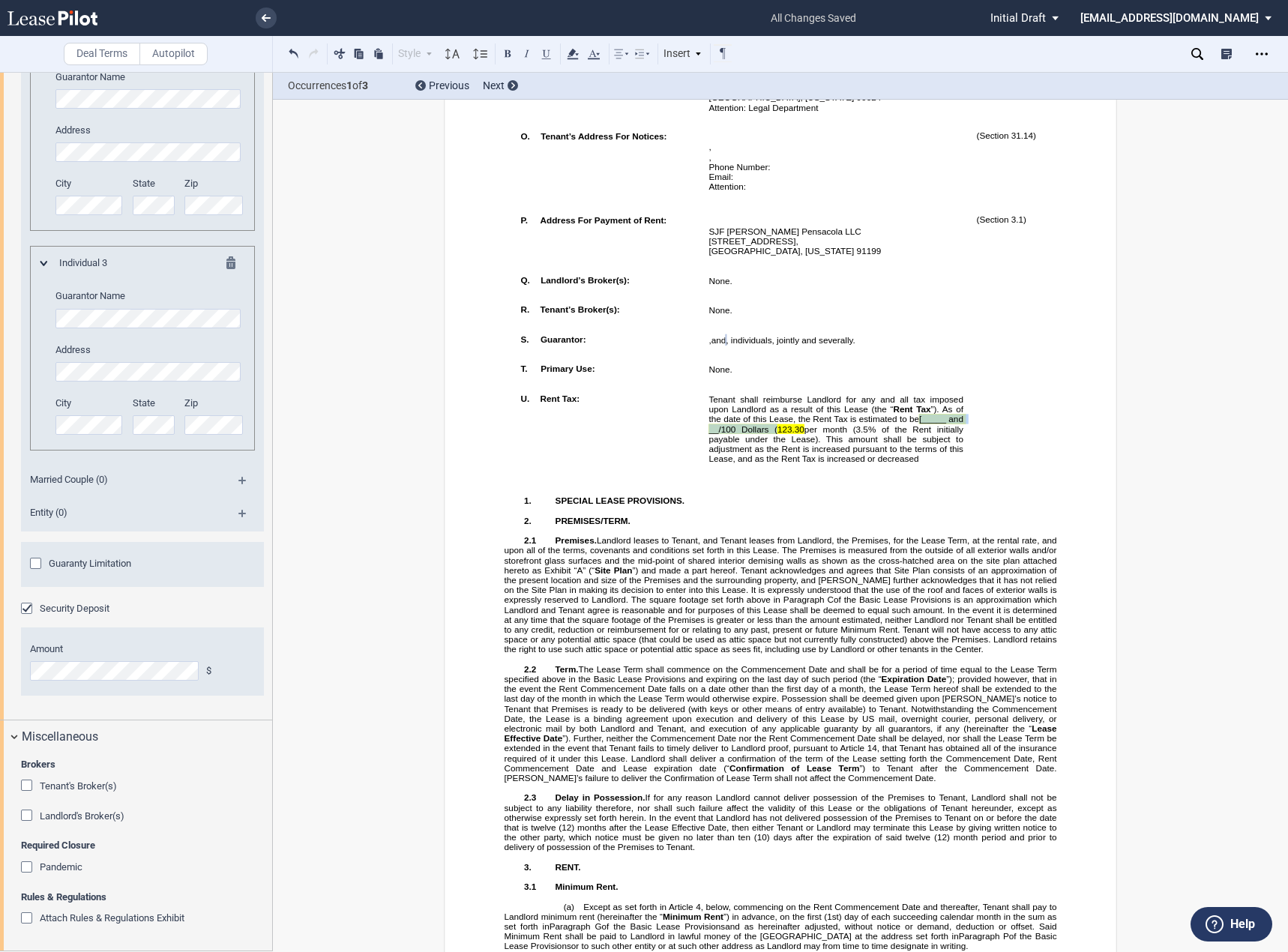
drag, startPoint x: 932, startPoint y: 459, endPoint x: 789, endPoint y: 471, distance: 143.5
click at [789, 463] on span "Tenant shall reimburse Landlord for any and all tax imposed upon Landlord as a …" at bounding box center [837, 429] width 257 height 68
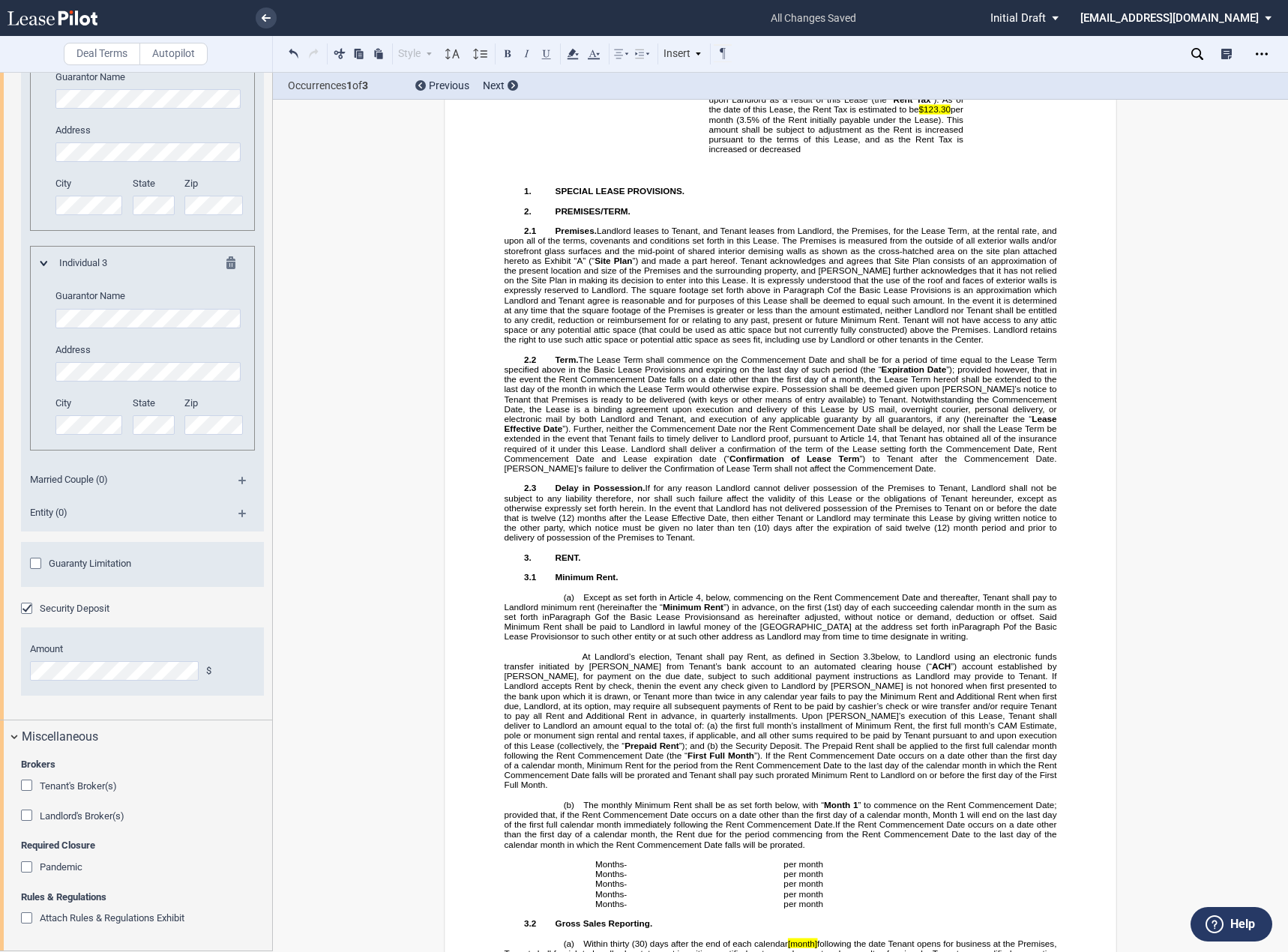
scroll to position [2034, 0]
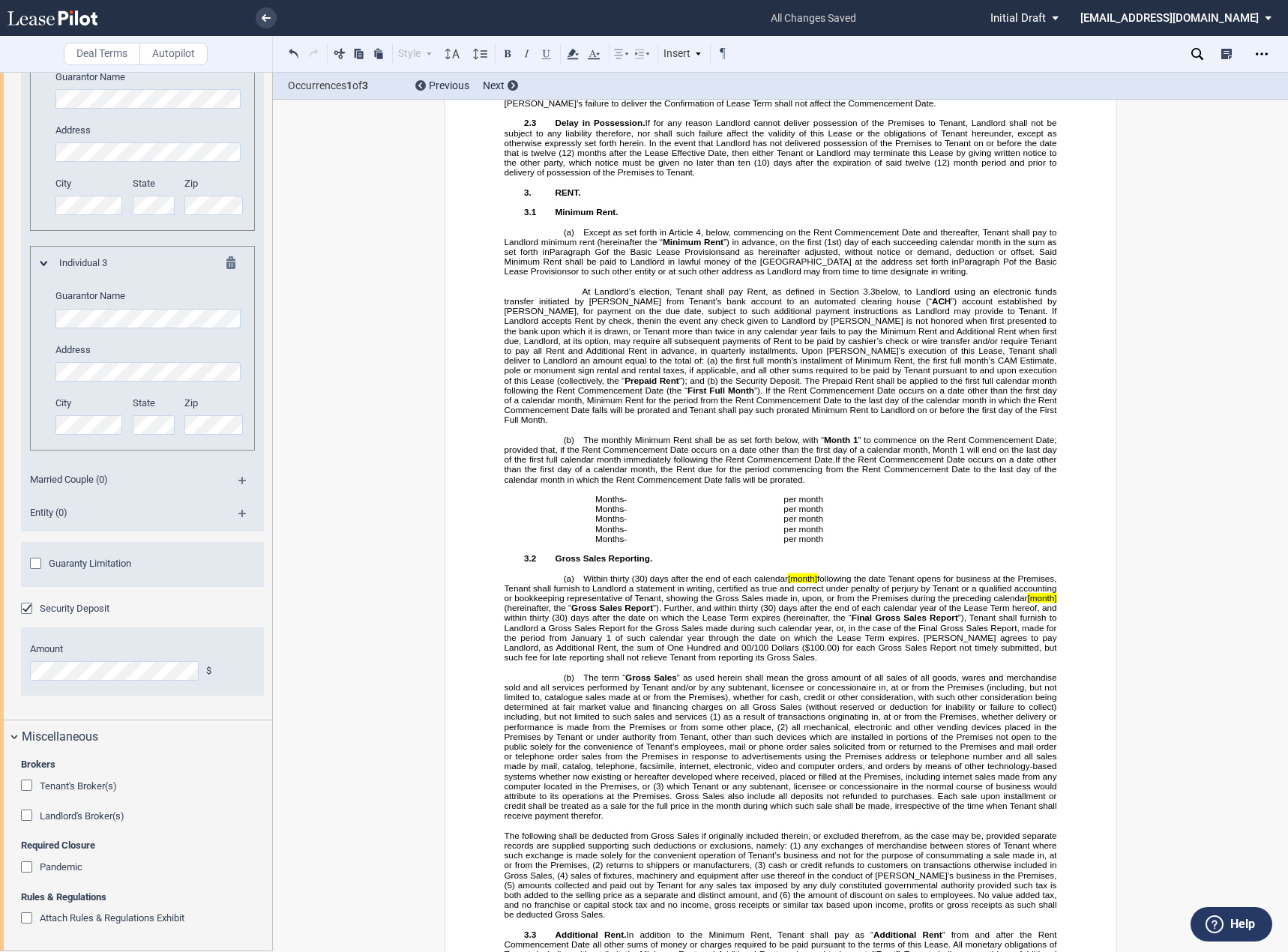
click at [811, 574] on p at bounding box center [781, 569] width 552 height 10
click at [808, 584] on span "[month]" at bounding box center [803, 578] width 29 height 10
click at [817, 584] on span "month]" at bounding box center [803, 578] width 27 height 10
click at [1050, 603] on span "month]" at bounding box center [1043, 598] width 27 height 10
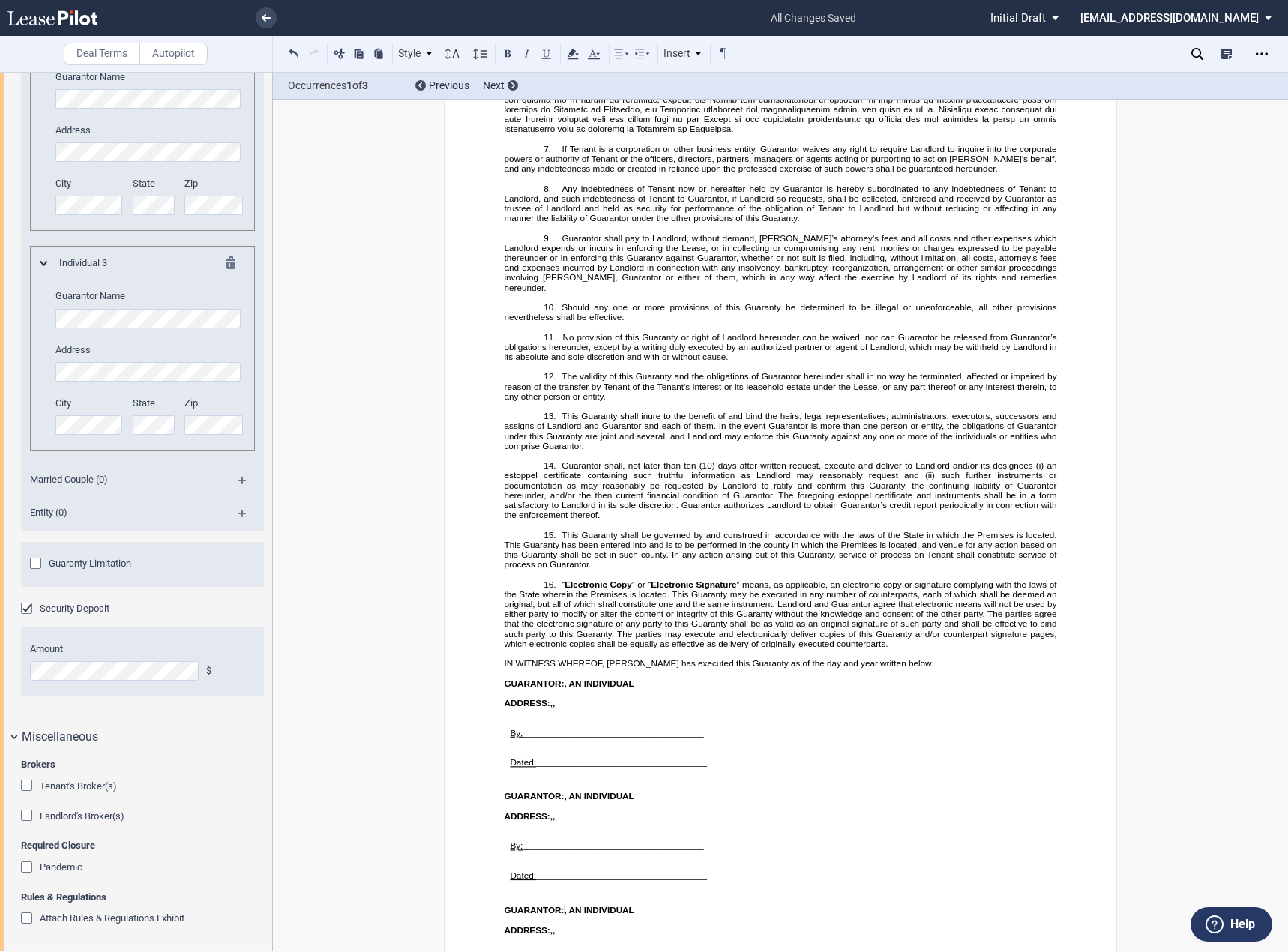
scroll to position [19295, 0]
click at [1259, 58] on icon "Open Lease options menu" at bounding box center [1261, 53] width 12 height 12
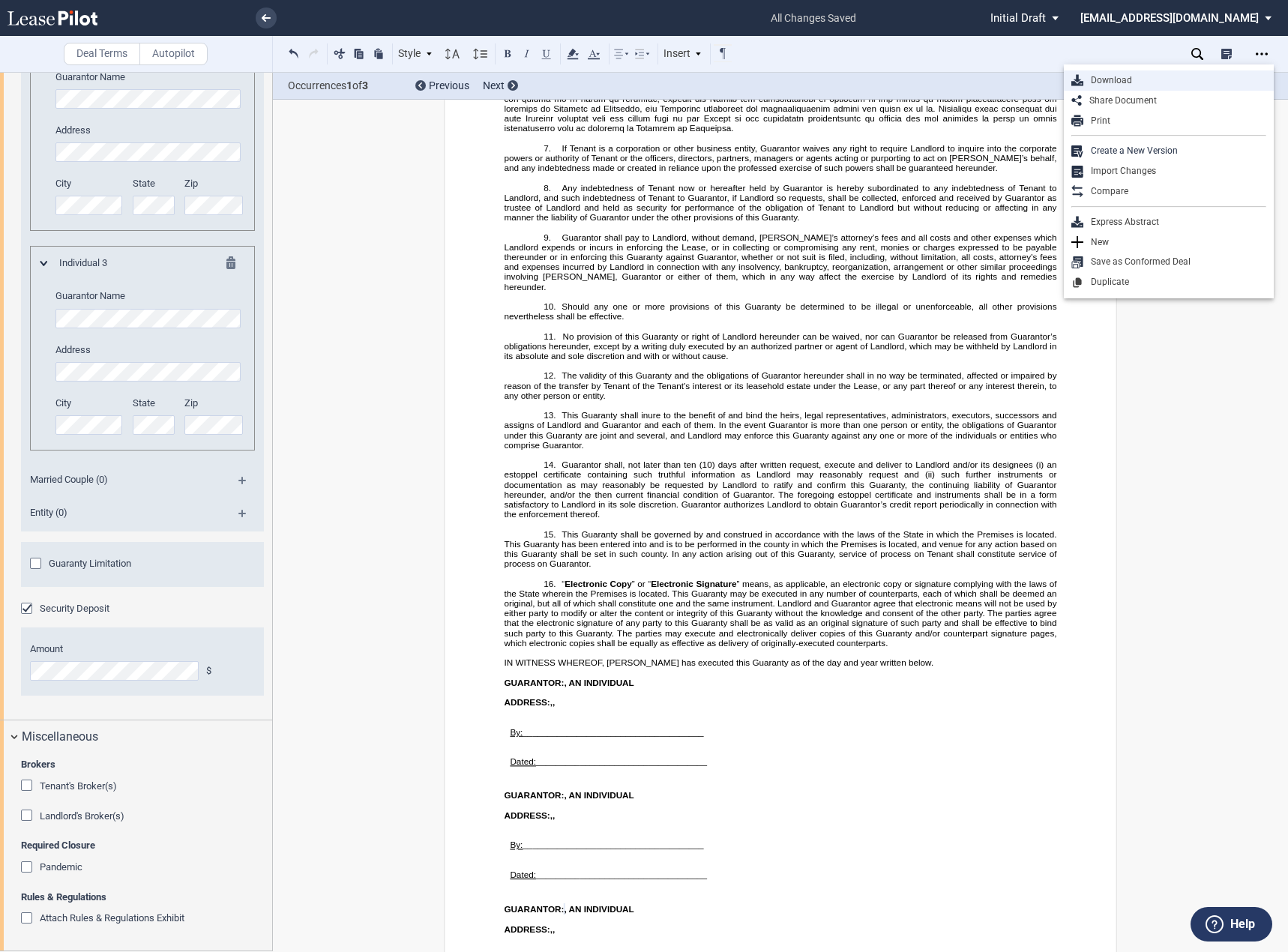
click at [1133, 81] on div "Download" at bounding box center [1175, 81] width 183 height 13
